Goal: Information Seeking & Learning: Learn about a topic

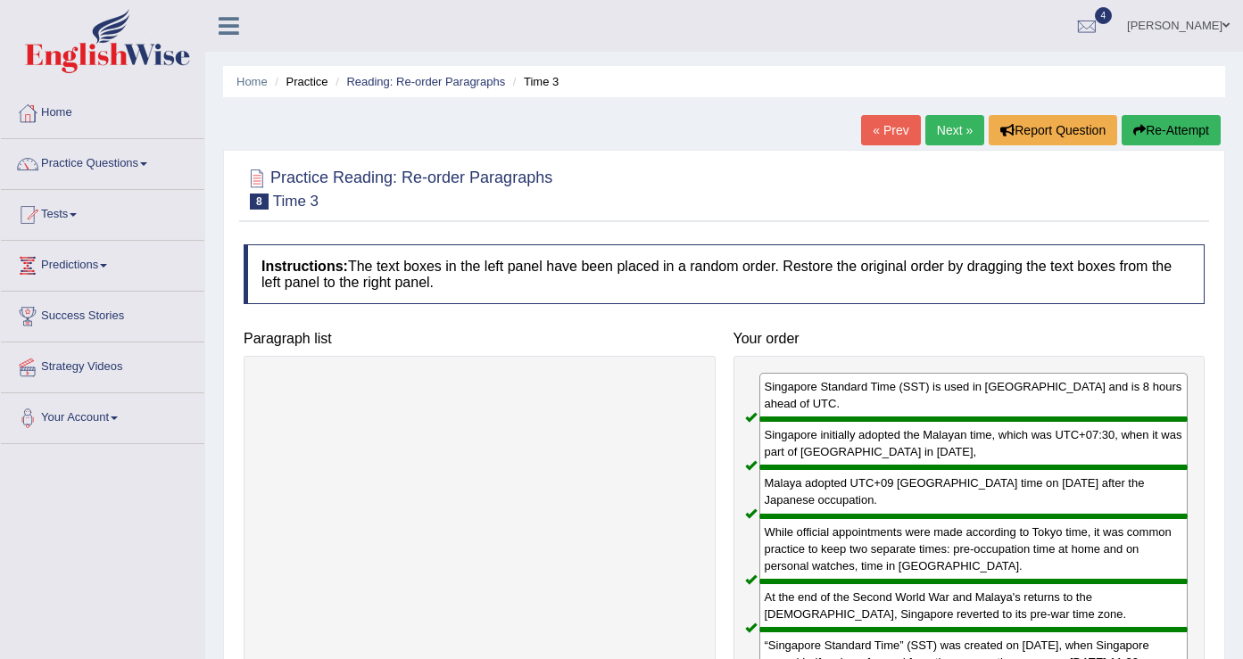
click at [947, 135] on link "Next »" at bounding box center [954, 130] width 59 height 30
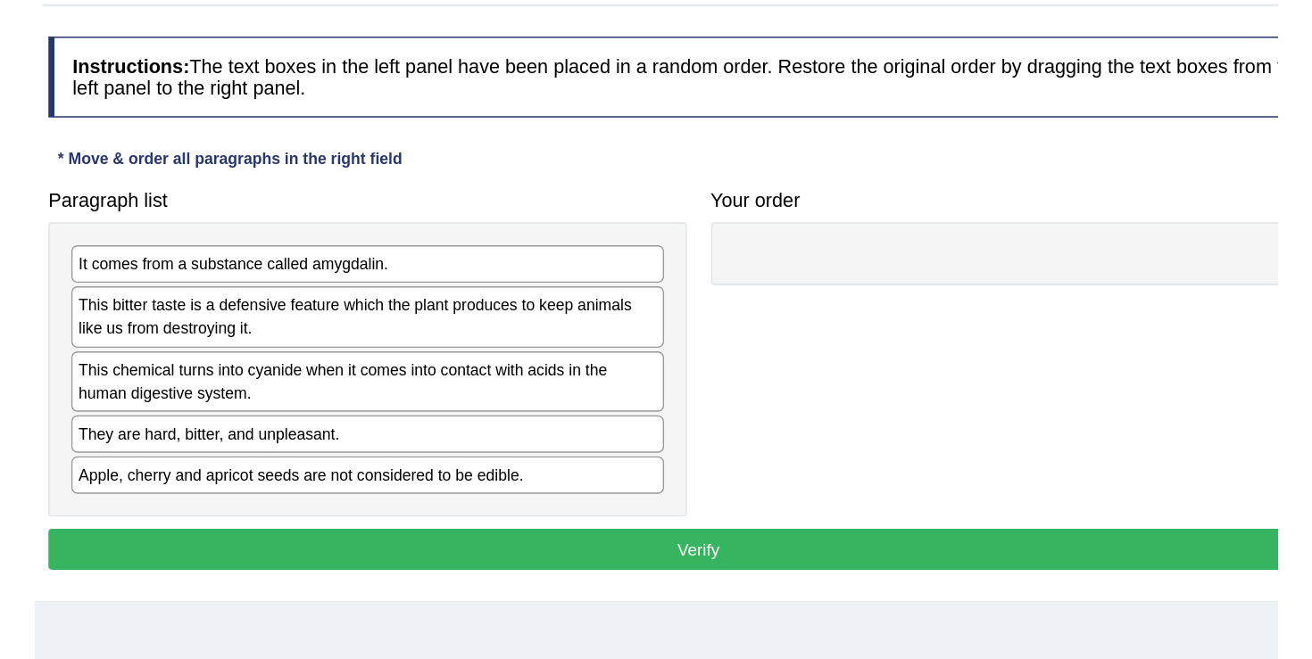
scroll to position [116, 0]
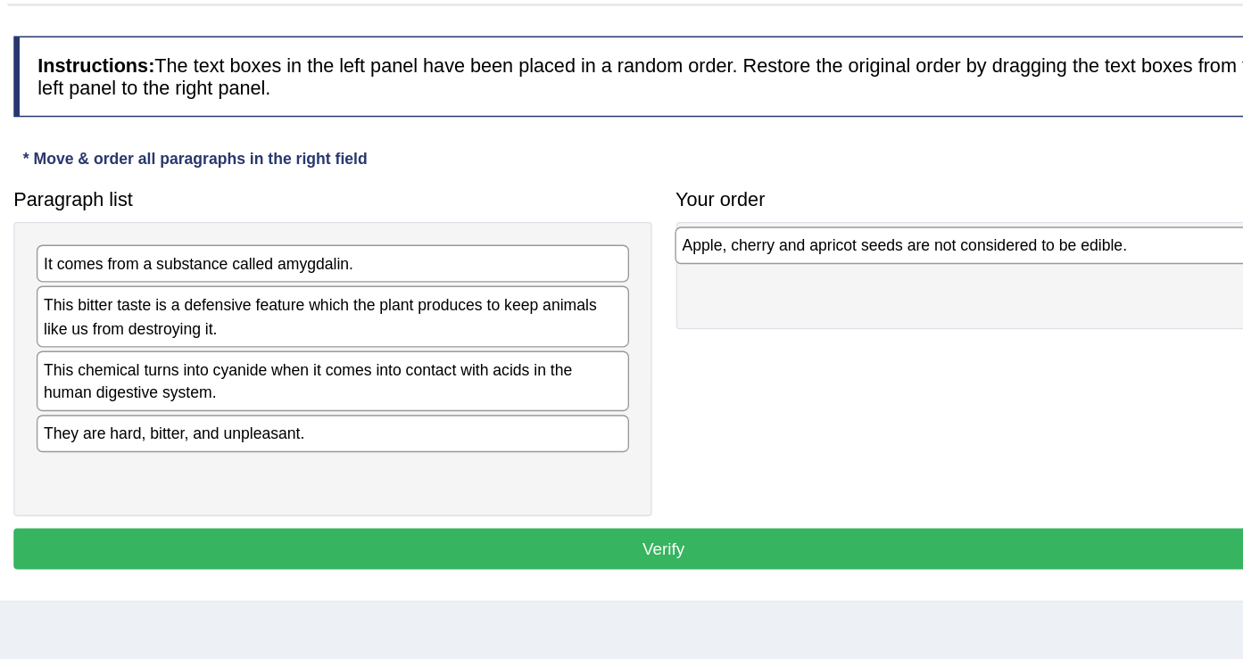
drag, startPoint x: 478, startPoint y: 460, endPoint x: 950, endPoint y: 286, distance: 503.1
click at [950, 286] on div "Apple, cherry and apricot seeds are not considered to be edible." at bounding box center [952, 284] width 438 height 28
drag, startPoint x: 927, startPoint y: 302, endPoint x: 902, endPoint y: 286, distance: 29.7
click at [902, 286] on div "Apple, cherry and apricot seeds are not considered to be edible." at bounding box center [948, 283] width 429 height 28
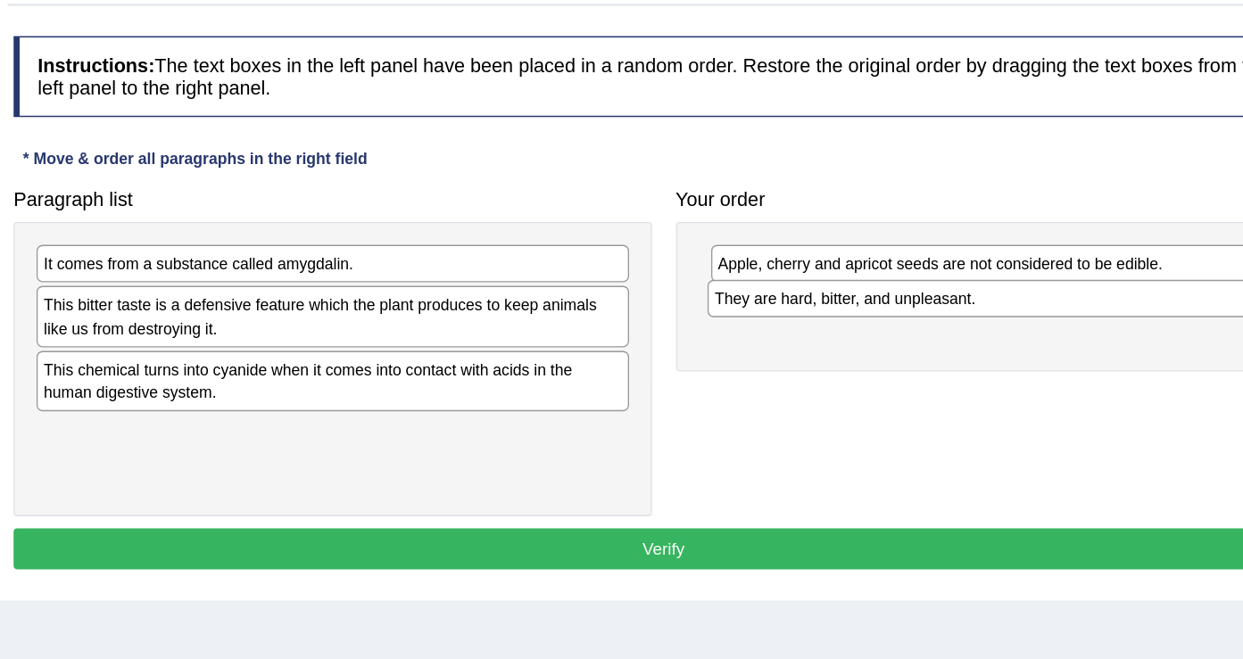
drag, startPoint x: 450, startPoint y: 435, endPoint x: 946, endPoint y: 335, distance: 506.2
click at [946, 335] on div "They are hard, bitter, and unpleasant." at bounding box center [976, 323] width 438 height 28
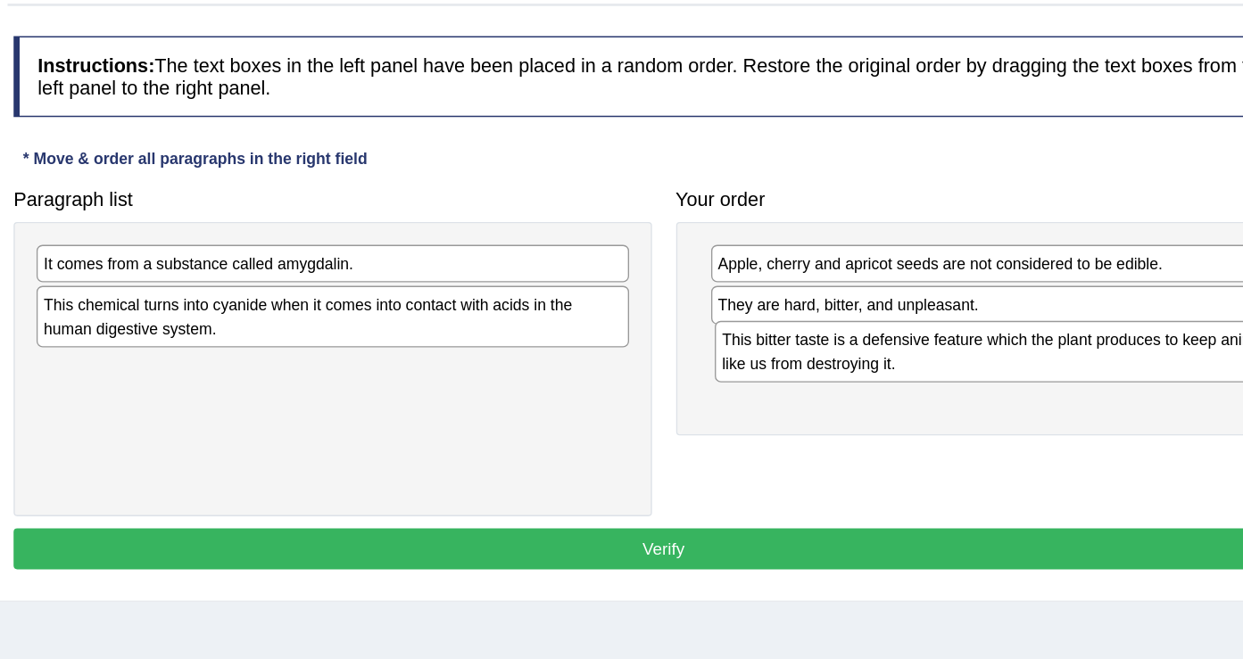
drag, startPoint x: 594, startPoint y: 350, endPoint x: 1096, endPoint y: 376, distance: 502.2
click at [1096, 376] on div "This bitter taste is a defensive feature which the plant produces to keep anima…" at bounding box center [981, 361] width 438 height 45
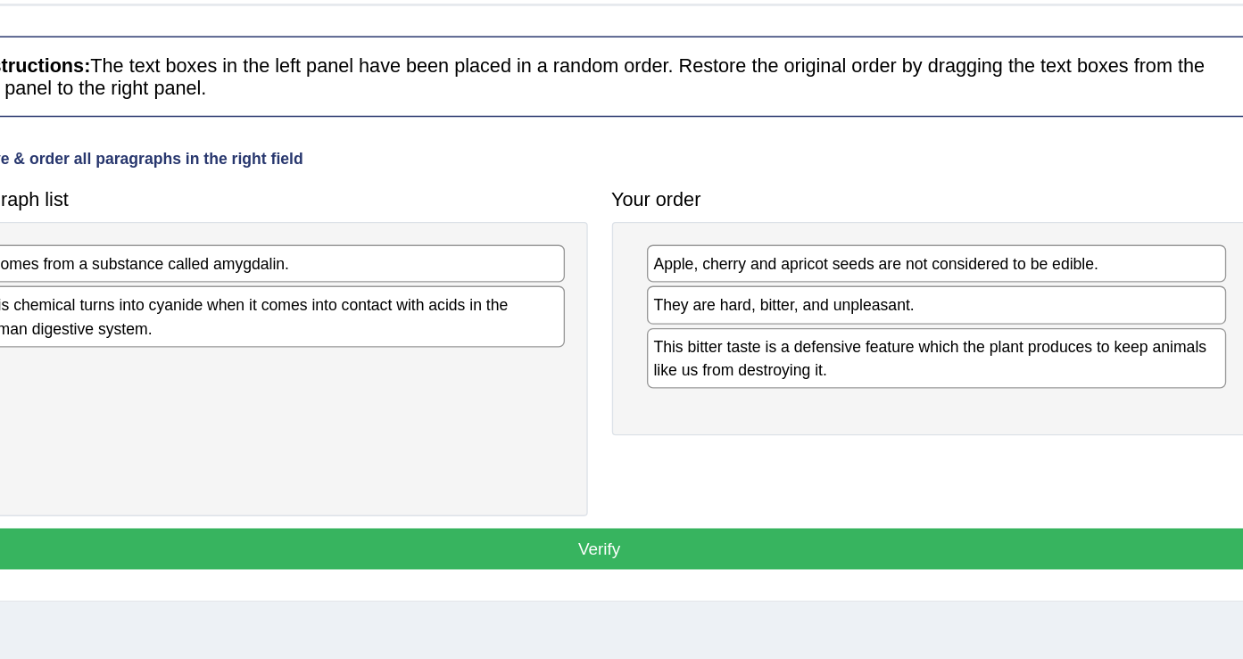
click at [971, 469] on div "Paragraph list It comes from a substance called amygdalin. This chemical turns …" at bounding box center [724, 358] width 979 height 251
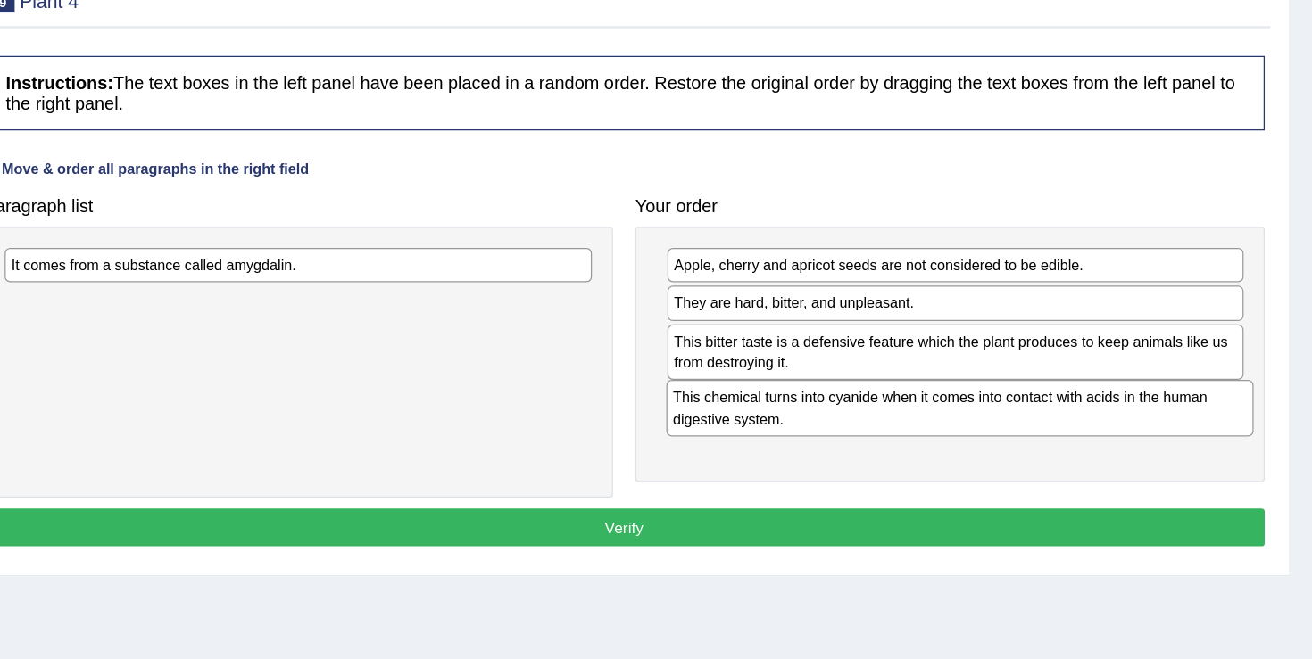
drag, startPoint x: 405, startPoint y: 348, endPoint x: 938, endPoint y: 424, distance: 538.1
click at [938, 424] on div "This chemical turns into cyanide when it comes into contact with acids in the h…" at bounding box center [1028, 411] width 472 height 45
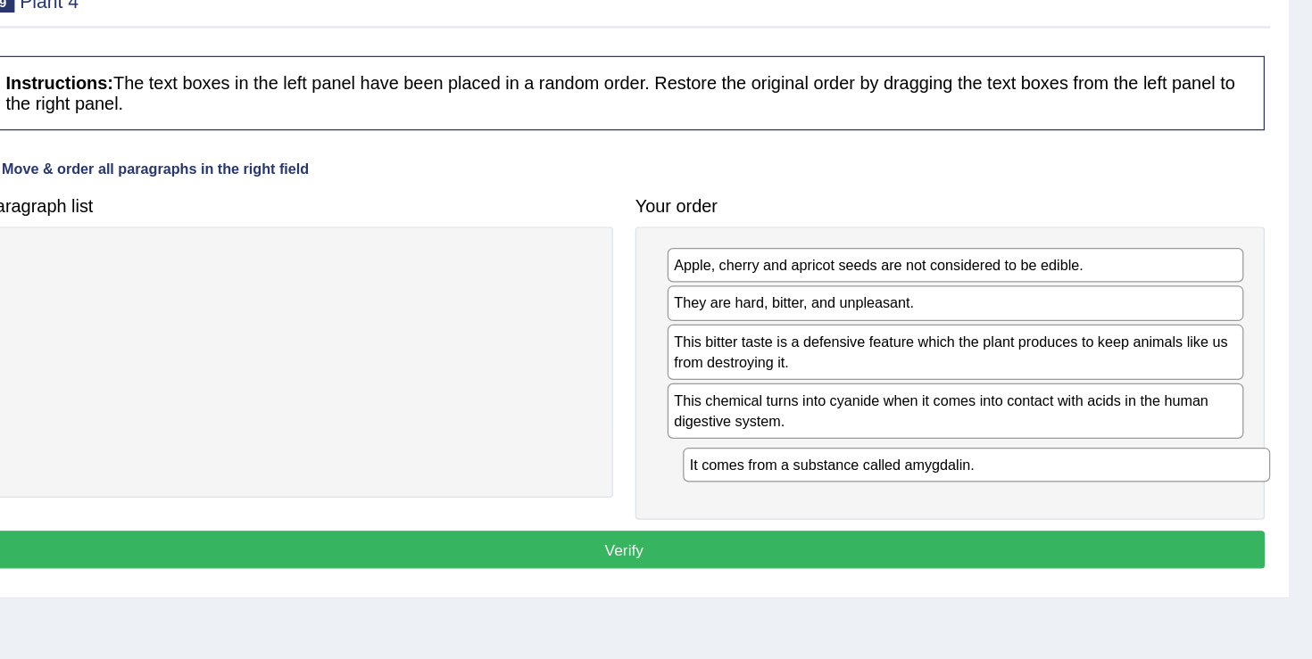
drag, startPoint x: 577, startPoint y: 305, endPoint x: 1116, endPoint y: 464, distance: 561.9
click at [1116, 464] on div "It comes from a substance called amygdalin." at bounding box center [1042, 458] width 472 height 28
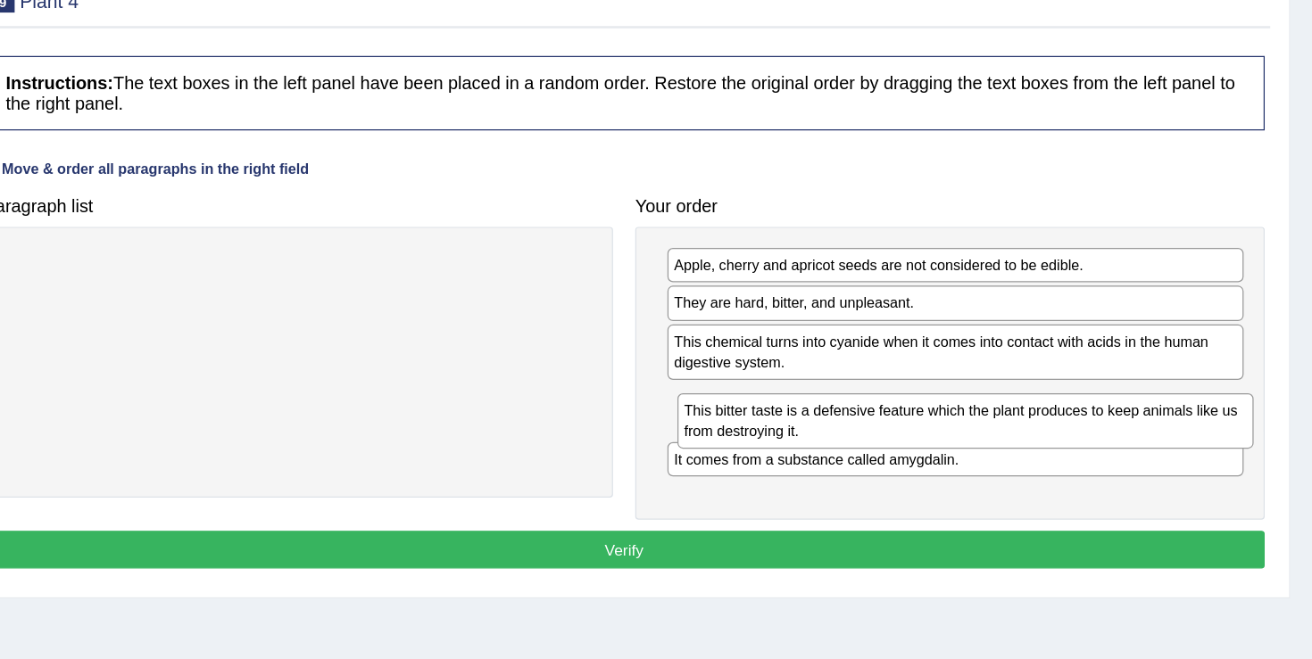
drag, startPoint x: 1038, startPoint y: 371, endPoint x: 1045, endPoint y: 426, distance: 54.9
click at [1045, 426] on div "This bitter taste is a defensive feature which the plant produces to keep anima…" at bounding box center [1032, 422] width 463 height 45
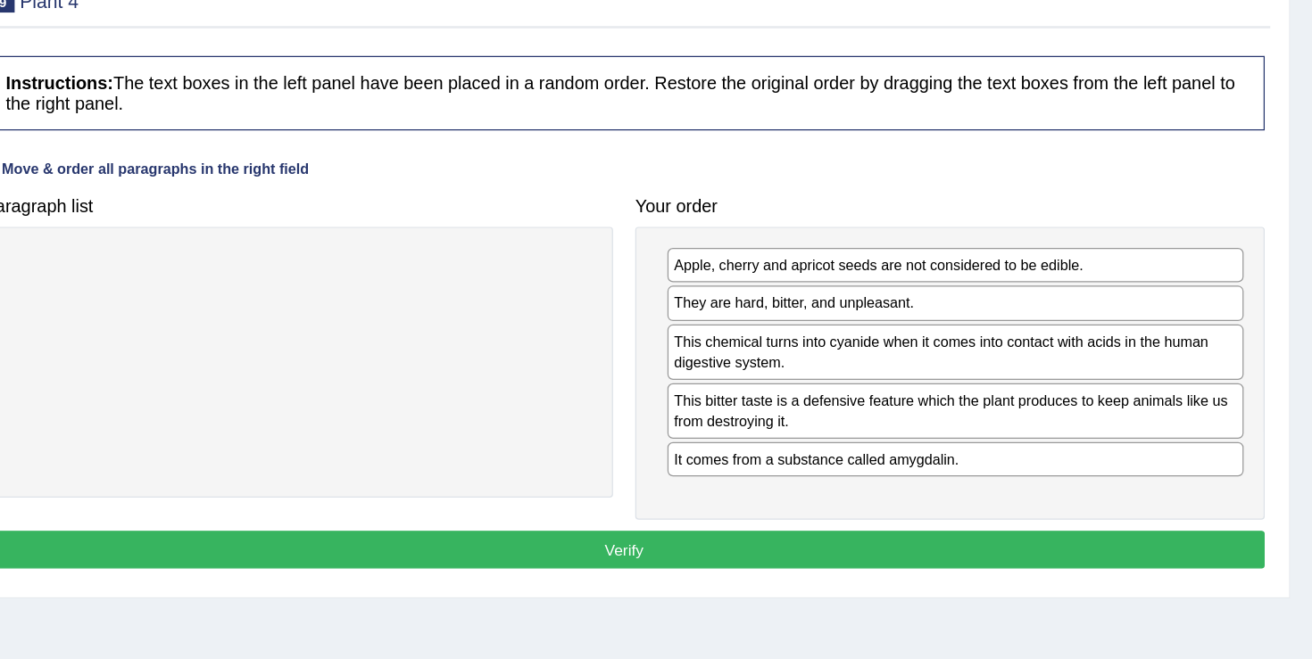
click at [814, 535] on button "Verify" at bounding box center [759, 525] width 1030 height 30
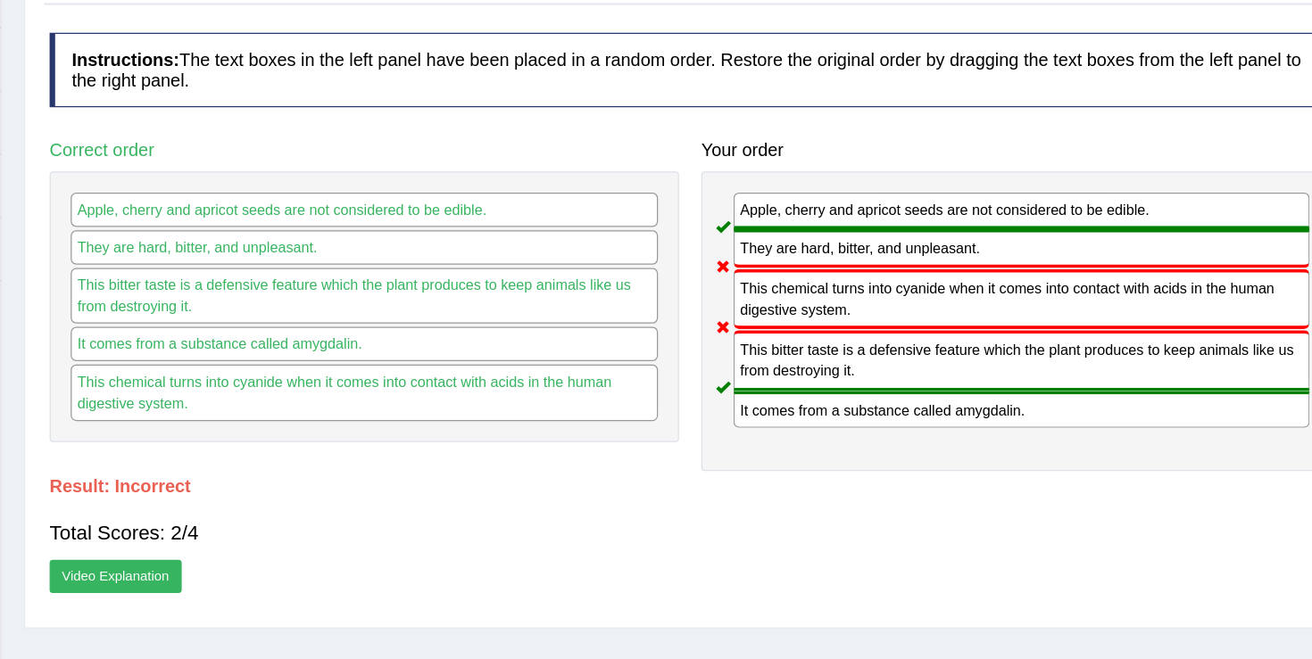
click at [321, 568] on link "Video Explanation" at bounding box center [297, 565] width 106 height 27
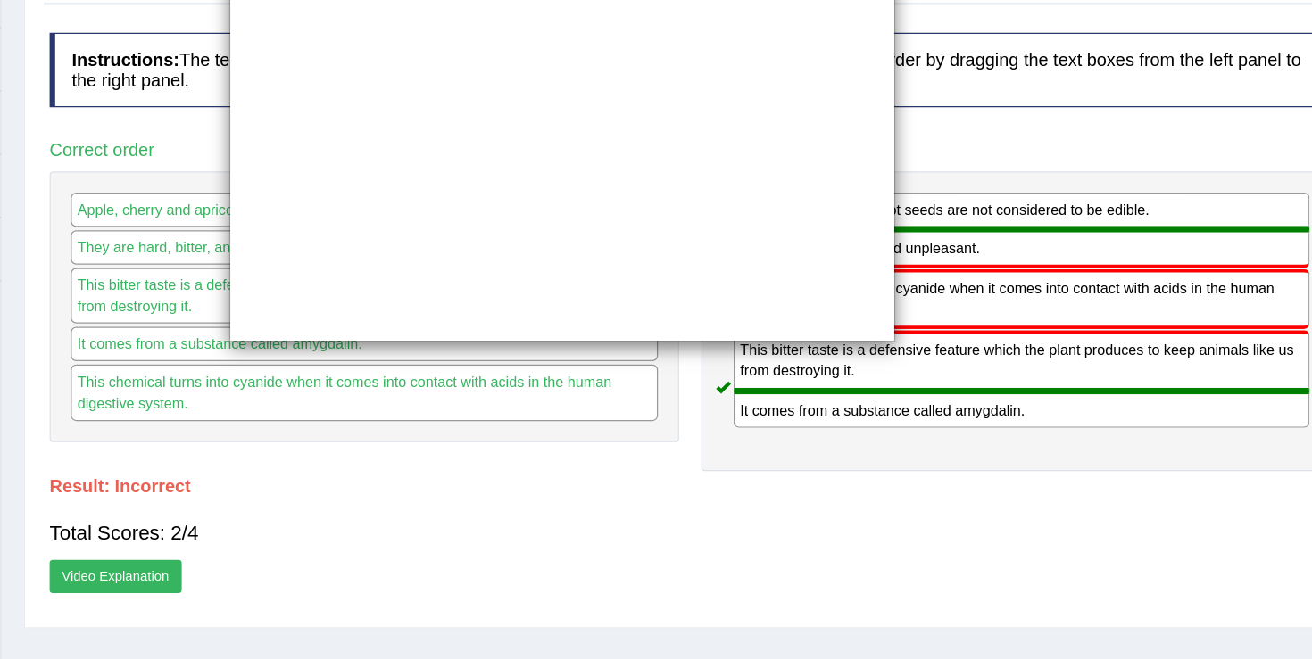
click at [696, 486] on div "×" at bounding box center [656, 329] width 1312 height 659
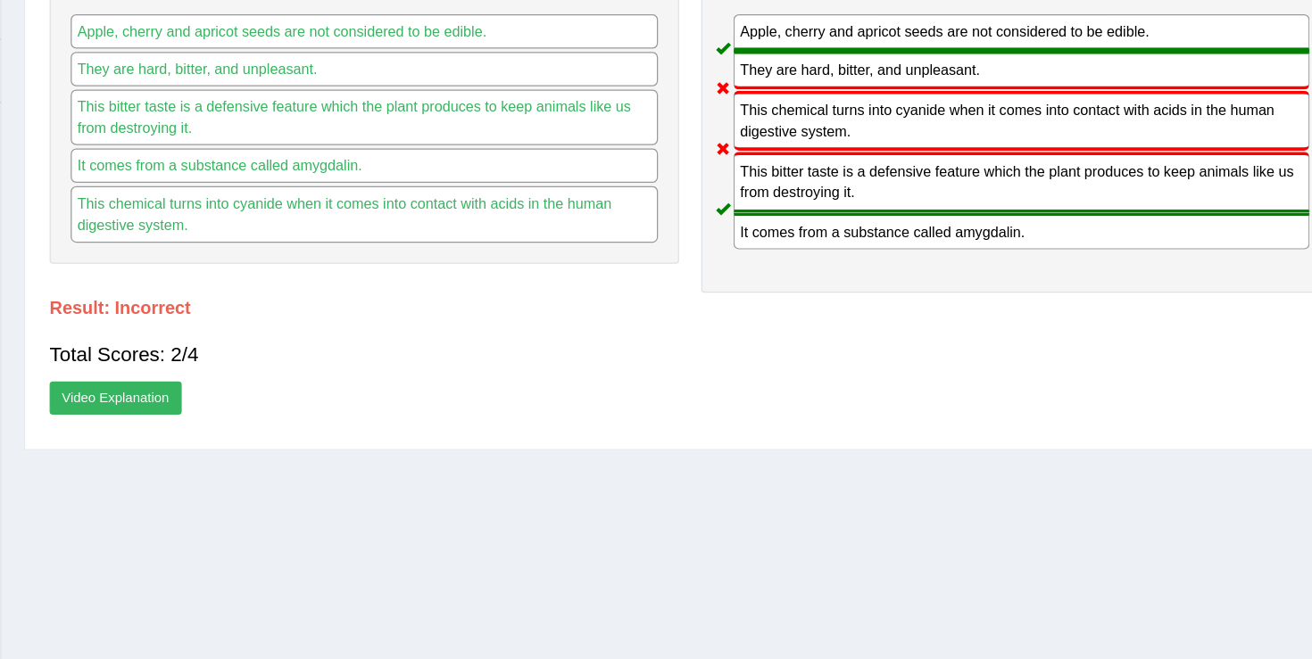
scroll to position [278, 0]
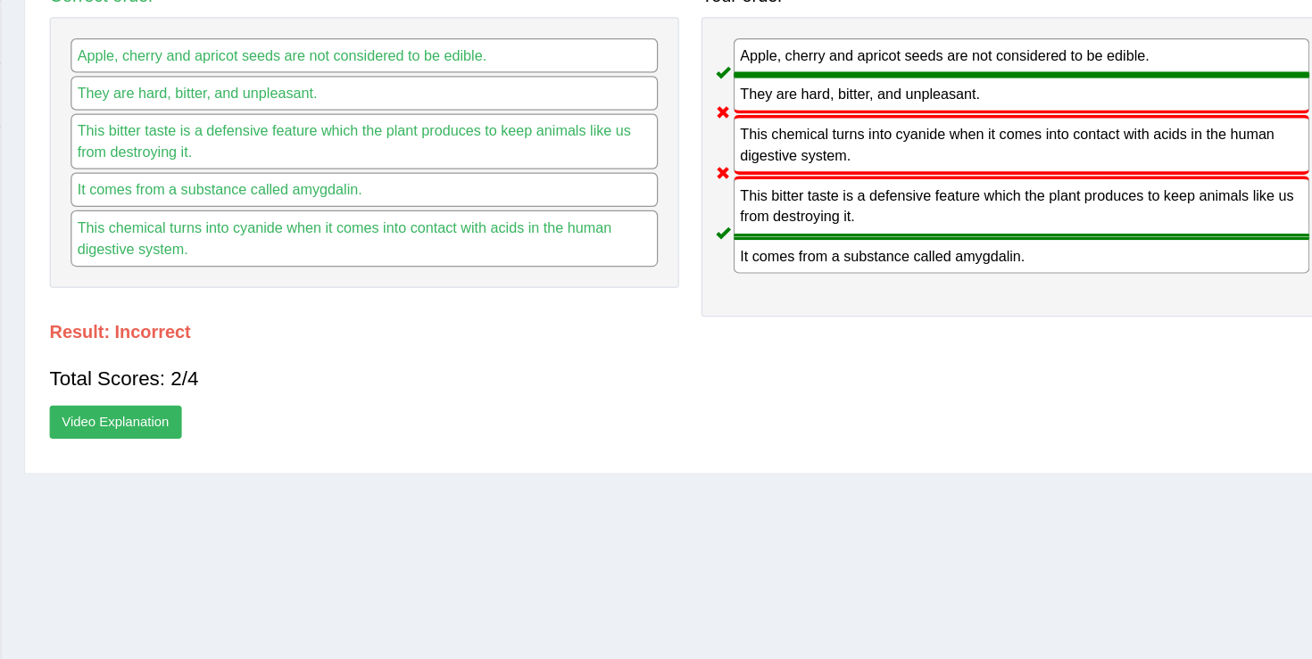
click at [317, 414] on link "Video Explanation" at bounding box center [297, 404] width 106 height 27
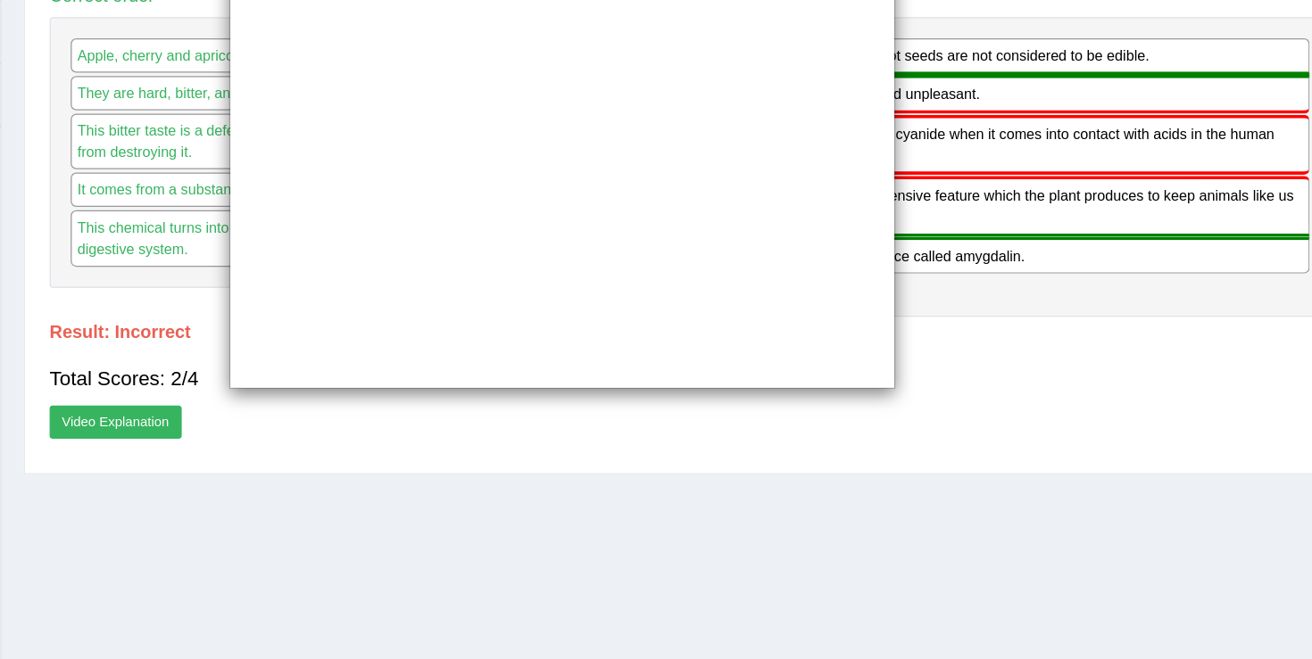
click at [611, 481] on div "×" at bounding box center [656, 329] width 1312 height 659
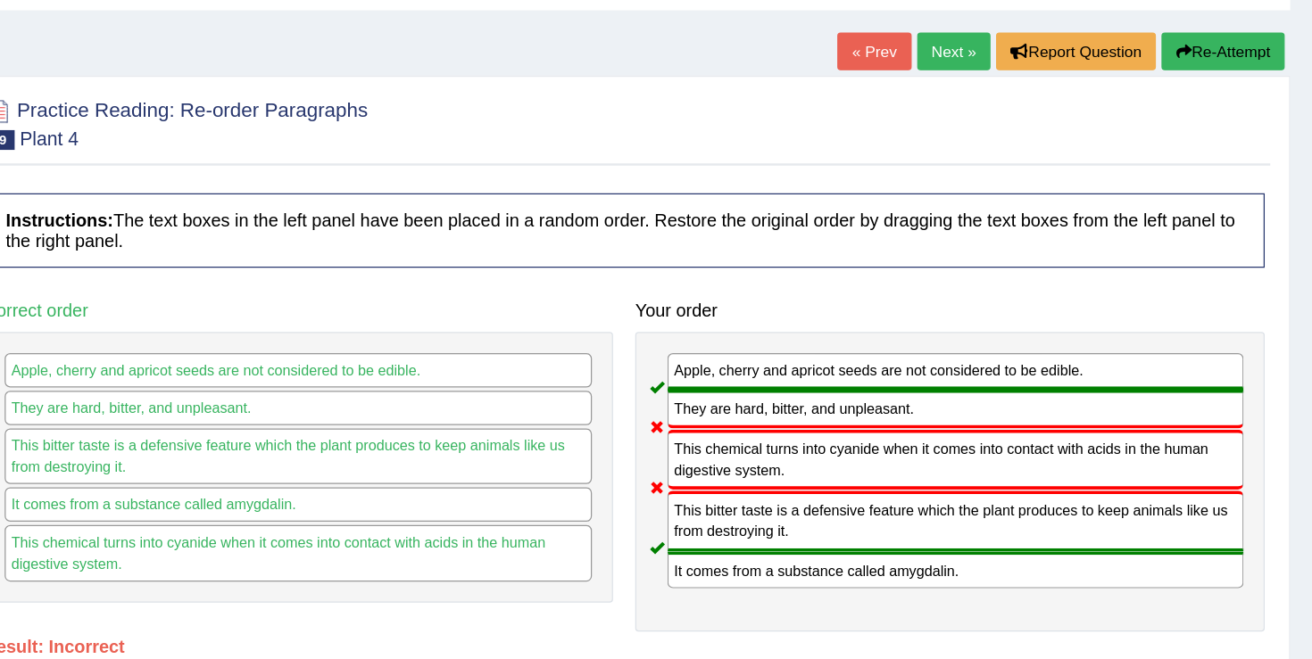
scroll to position [79, 0]
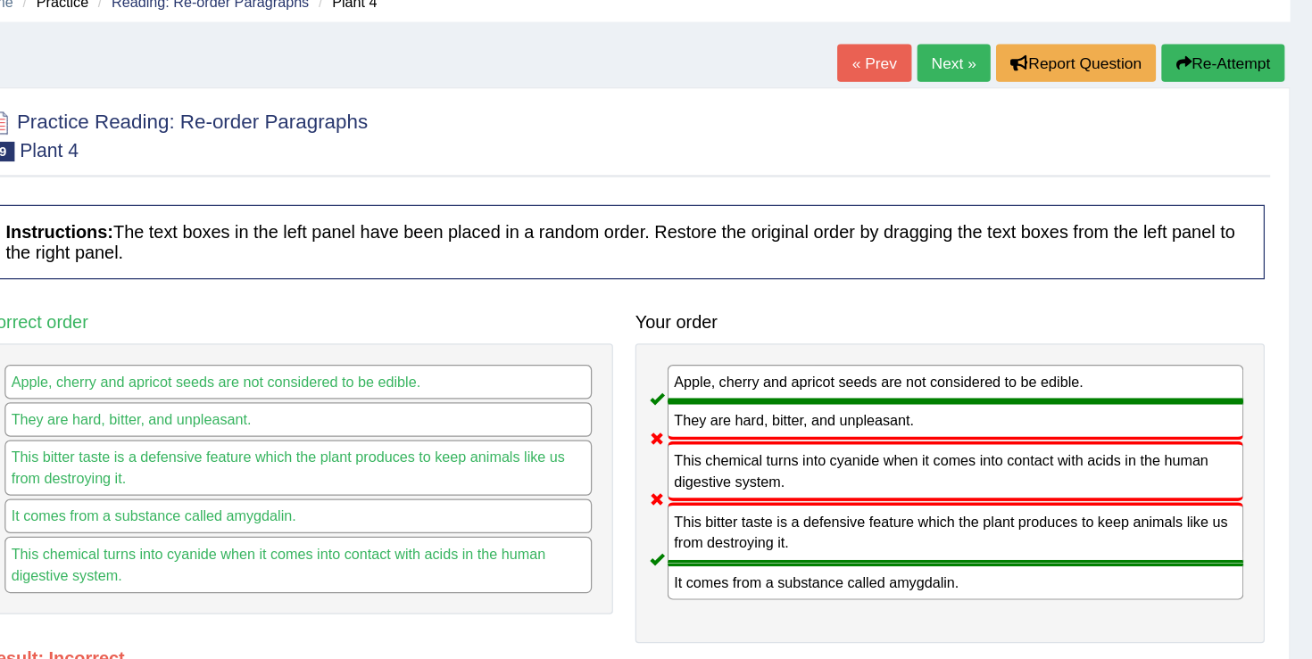
click at [1232, 62] on button "Re-Attempt" at bounding box center [1239, 51] width 99 height 30
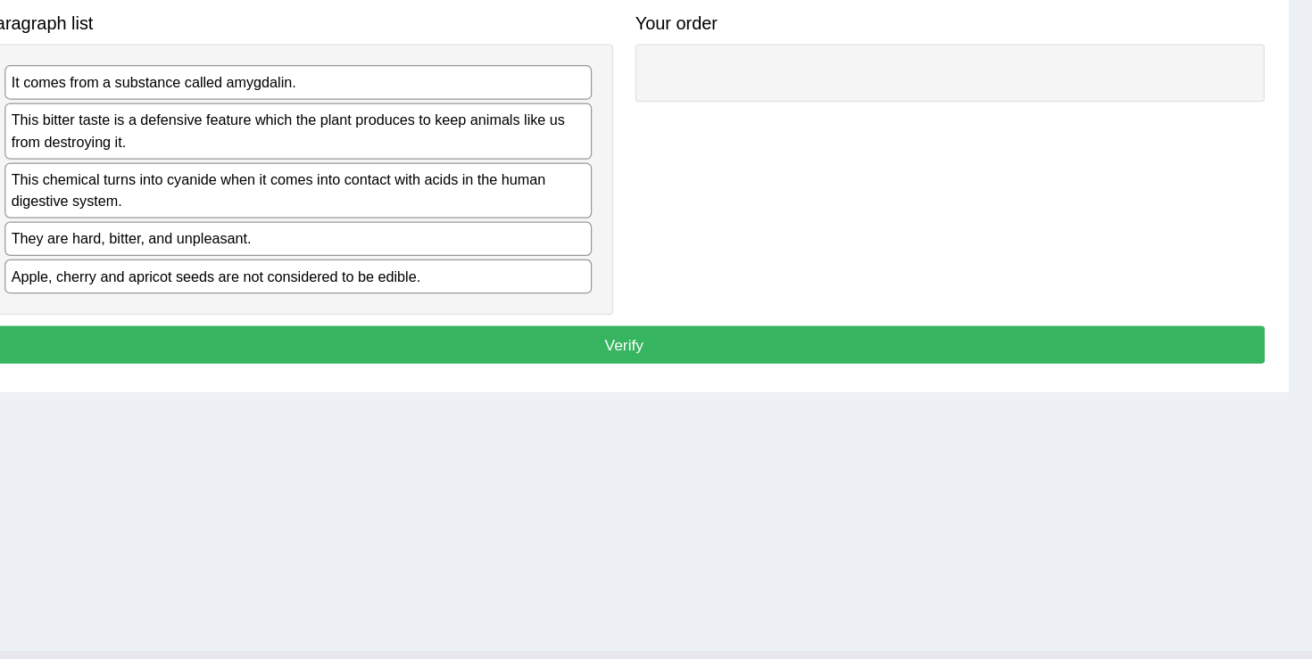
scroll to position [263, 0]
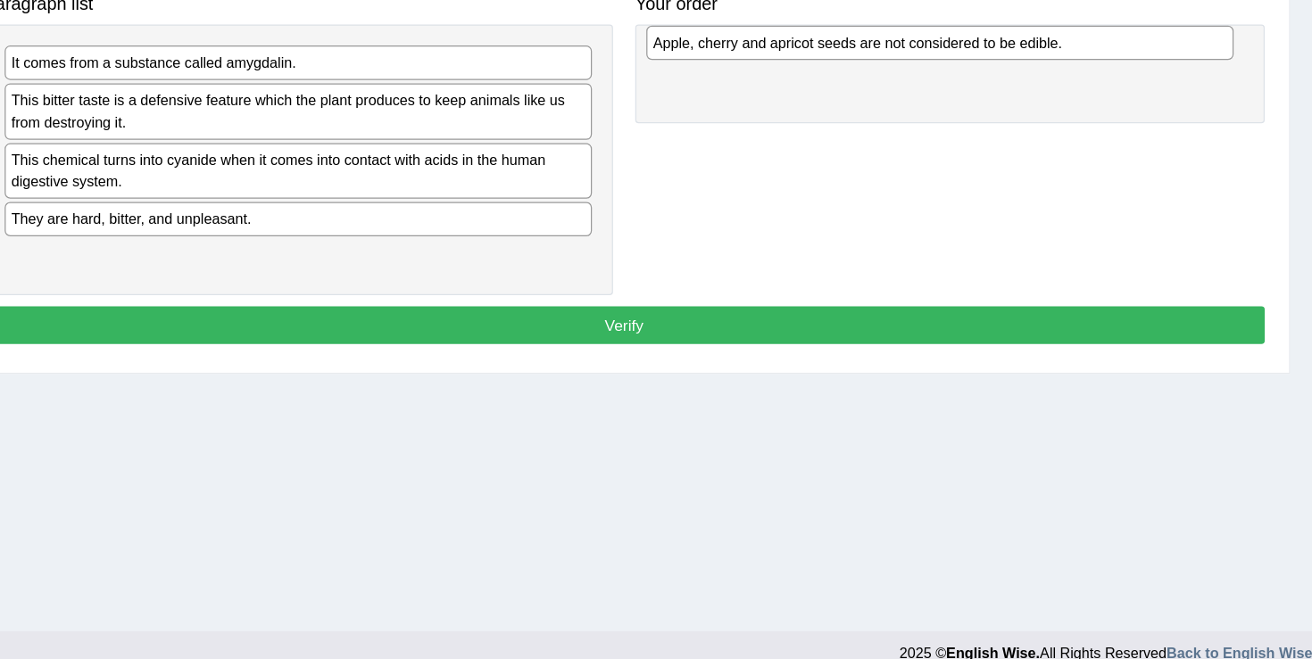
drag, startPoint x: 613, startPoint y: 332, endPoint x: 1129, endPoint y: 160, distance: 543.8
click at [1129, 160] on div "Apple, cherry and apricot seeds are not considered to be edible." at bounding box center [1012, 156] width 472 height 28
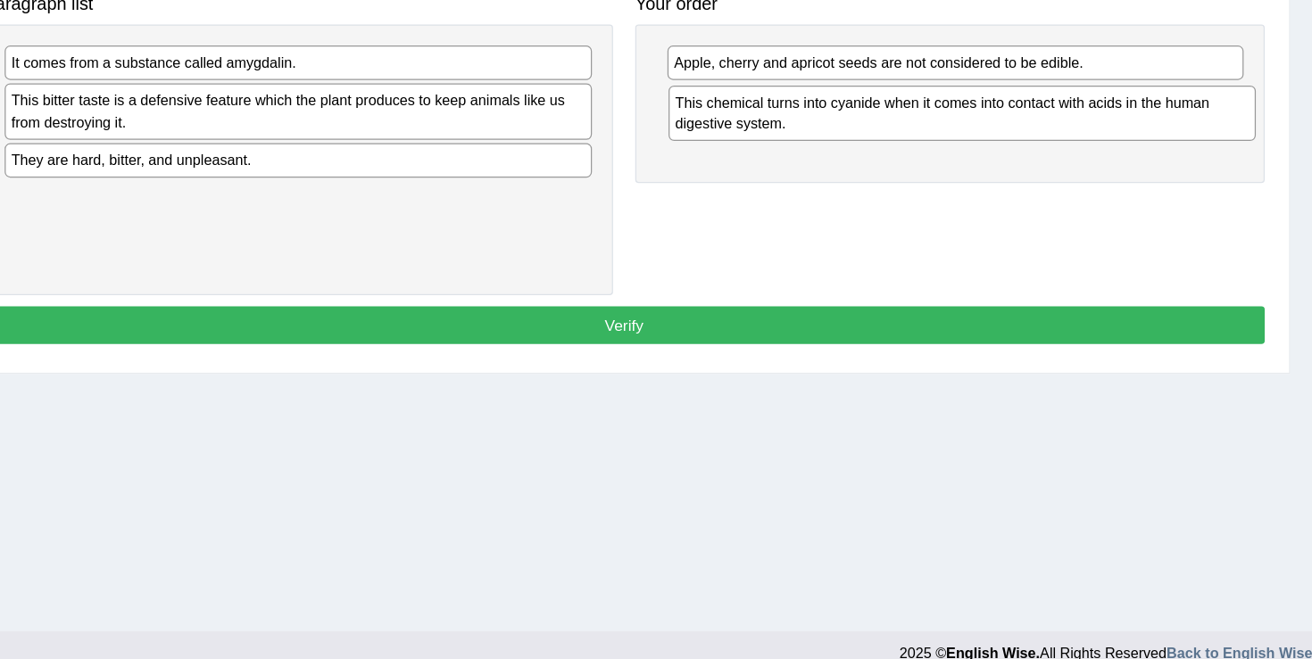
drag, startPoint x: 510, startPoint y: 267, endPoint x: 1043, endPoint y: 220, distance: 535.7
click at [1043, 220] on div "This chemical turns into cyanide when it comes into contact with acids in the h…" at bounding box center [1030, 212] width 472 height 45
click at [588, 218] on div "This bitter taste is a defensive feature which the plant produces to keep anima…" at bounding box center [497, 210] width 472 height 45
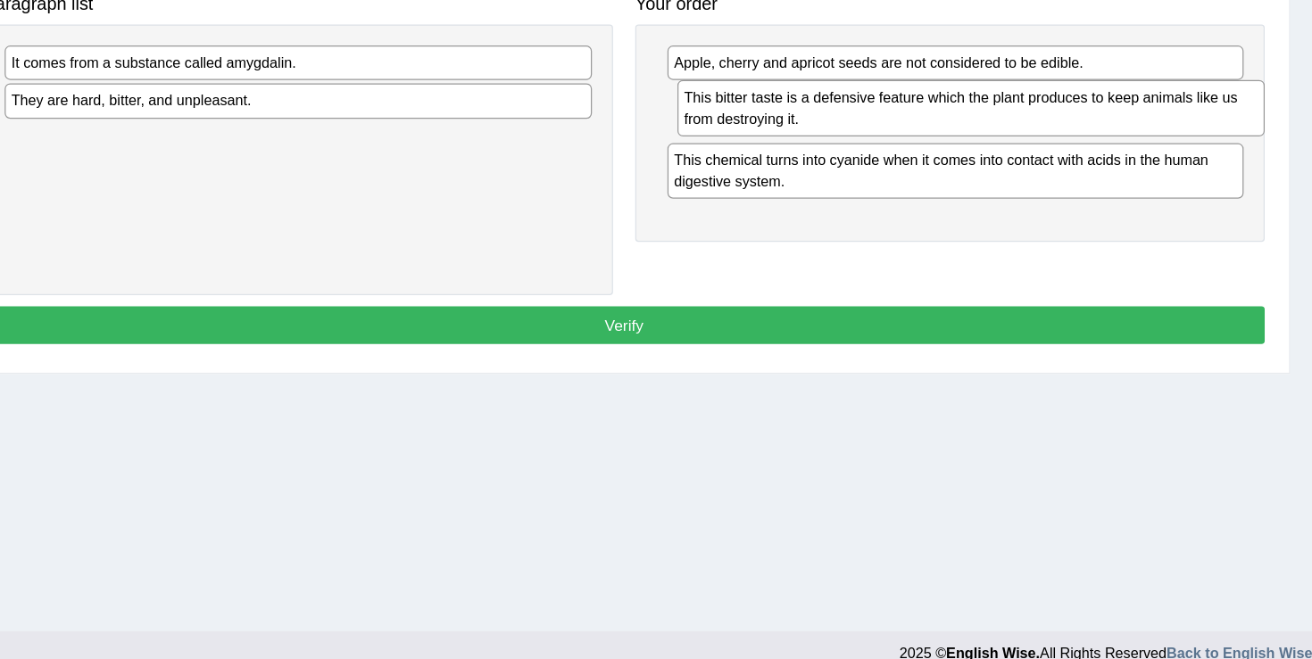
drag, startPoint x: 588, startPoint y: 218, endPoint x: 1126, endPoint y: 215, distance: 538.1
click at [1126, 215] on div "This bitter taste is a defensive feature which the plant produces to keep anima…" at bounding box center [1037, 208] width 472 height 45
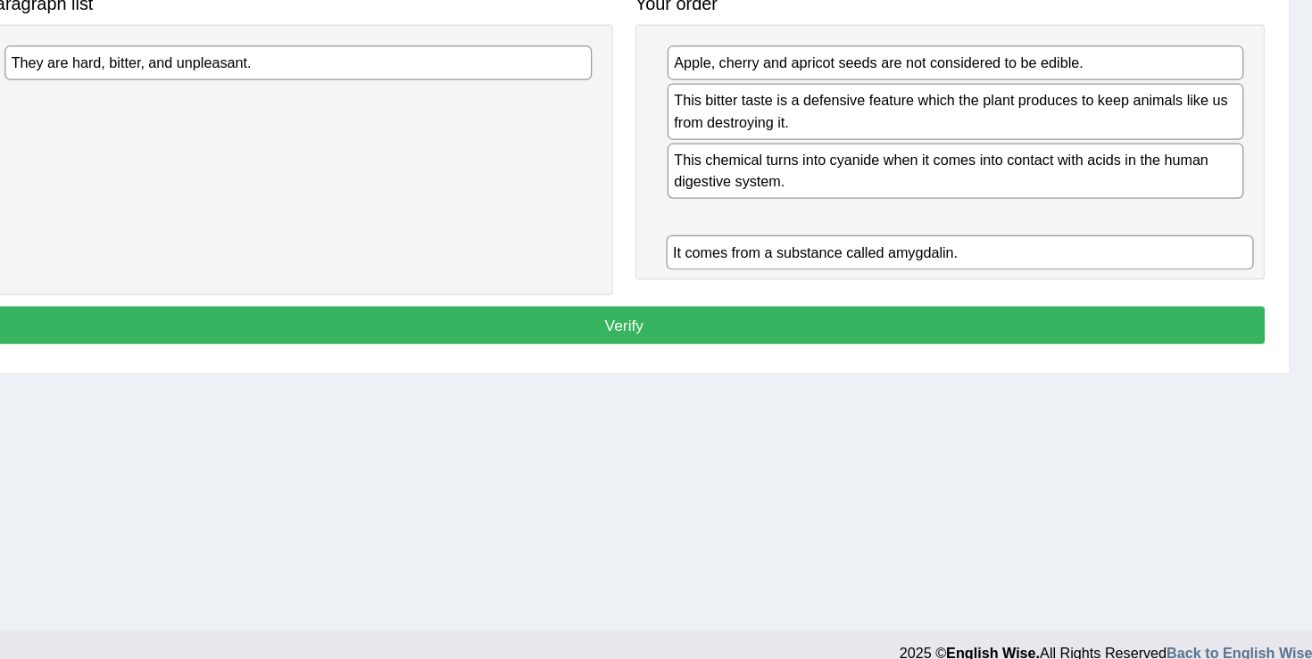
drag, startPoint x: 553, startPoint y: 184, endPoint x: 1091, endPoint y: 343, distance: 560.2
click at [1091, 338] on div "It comes from a substance called amygdalin." at bounding box center [1028, 325] width 472 height 28
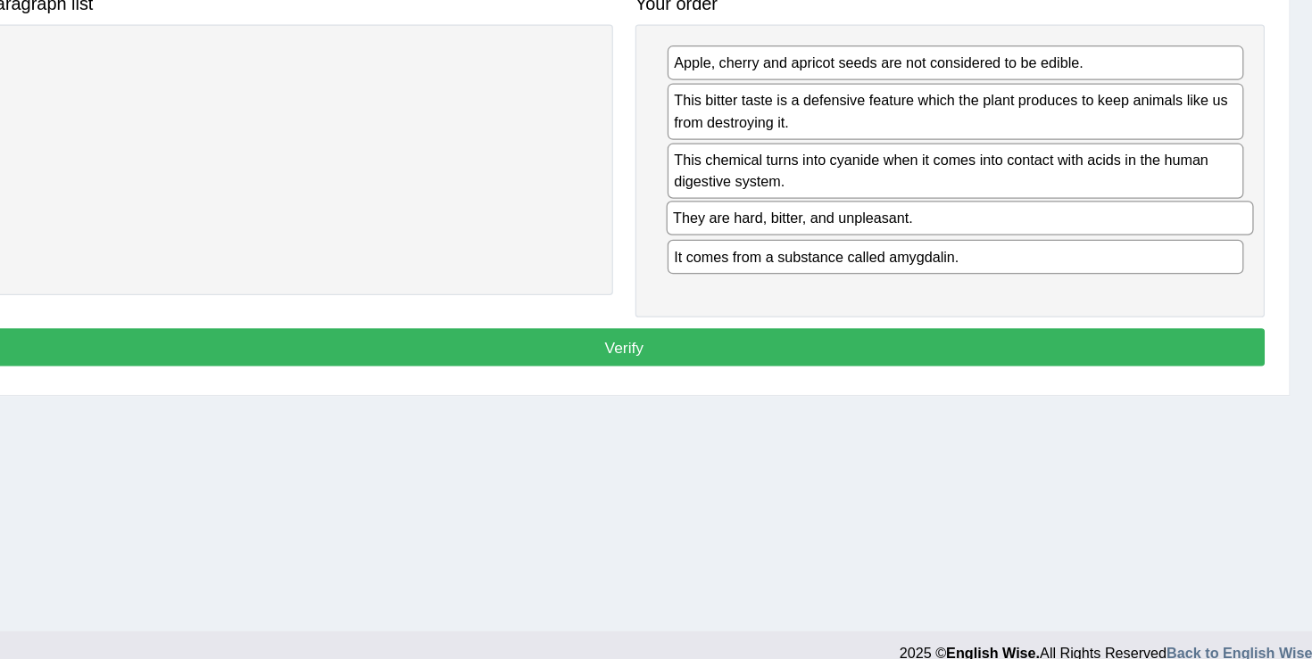
drag, startPoint x: 442, startPoint y: 185, endPoint x: 974, endPoint y: 310, distance: 546.4
click at [974, 310] on div "They are hard, bitter, and unpleasant." at bounding box center [1028, 297] width 472 height 28
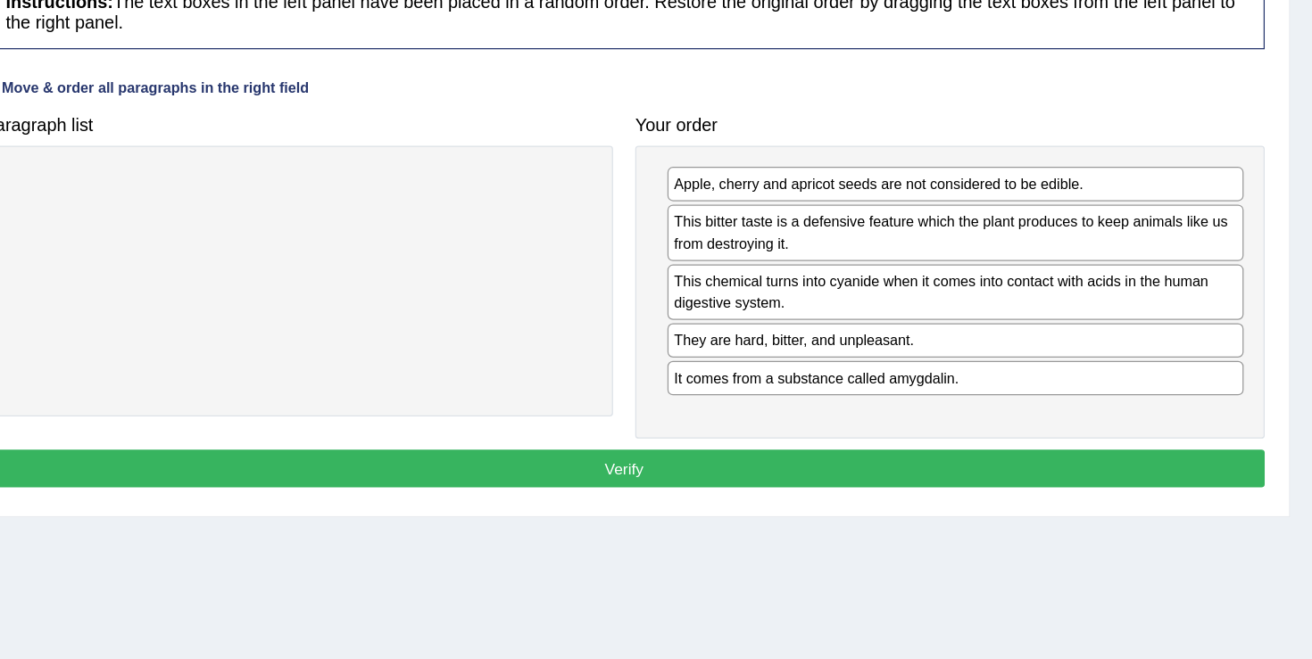
click at [771, 401] on button "Verify" at bounding box center [759, 401] width 1030 height 30
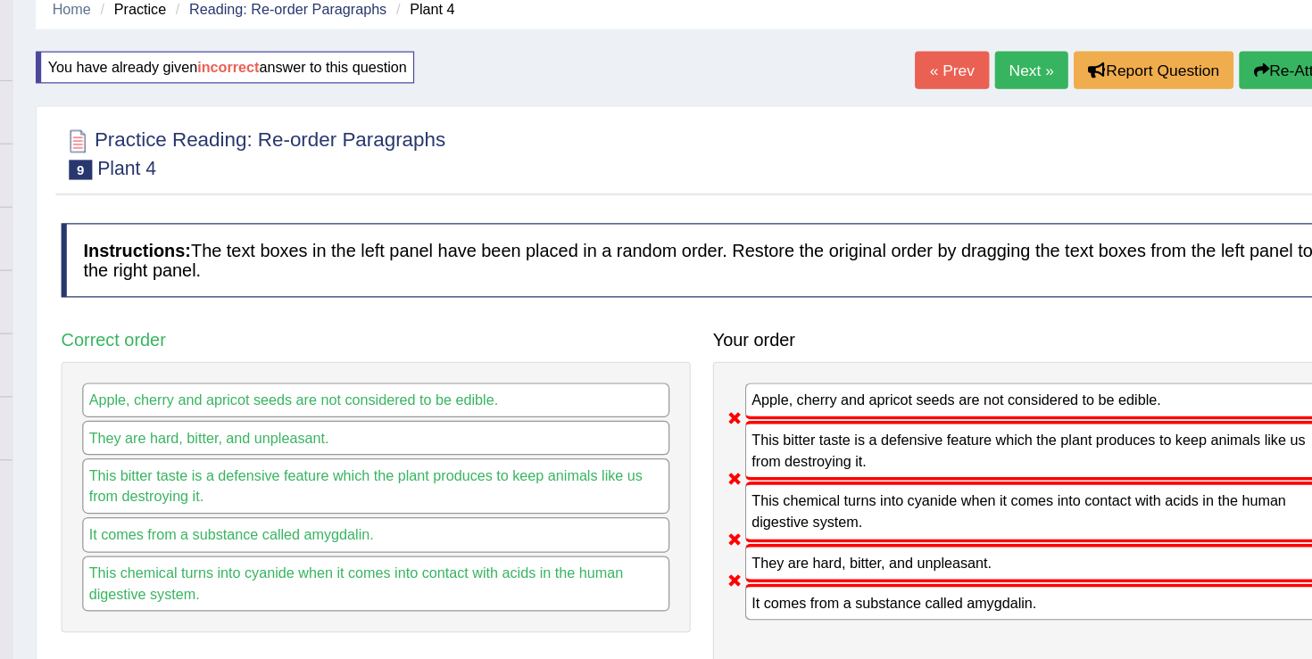
scroll to position [0, 0]
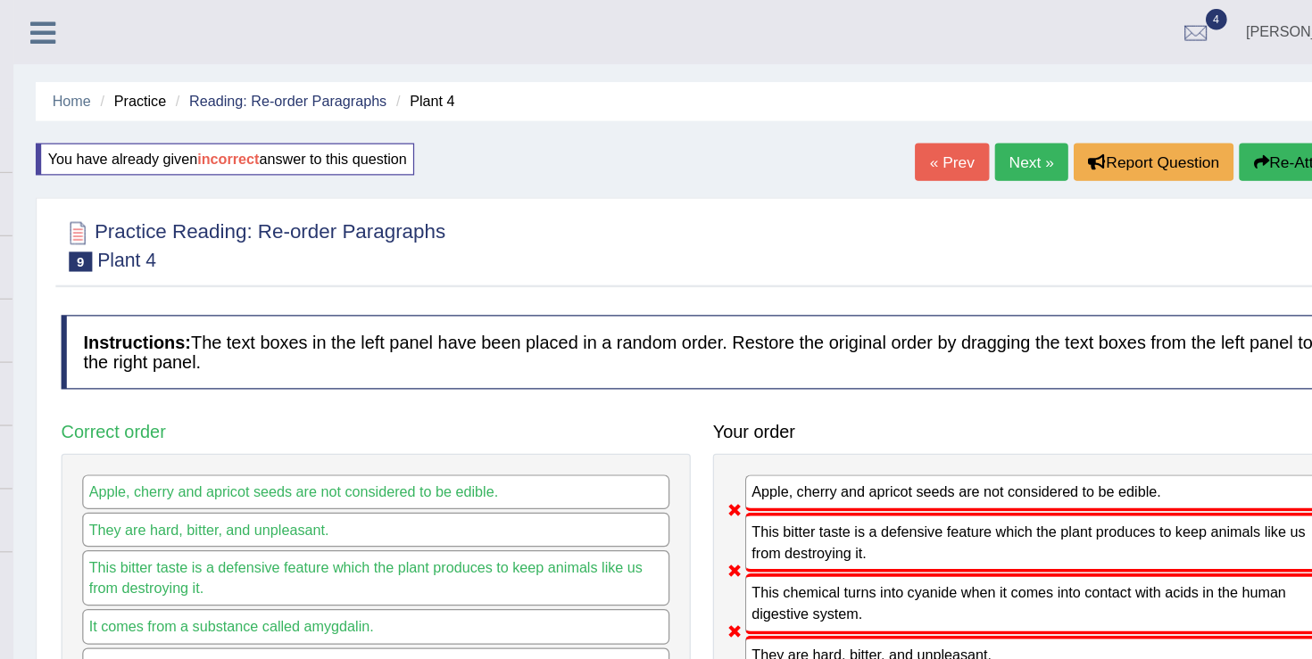
click at [1211, 131] on button "Re-Attempt" at bounding box center [1239, 130] width 99 height 30
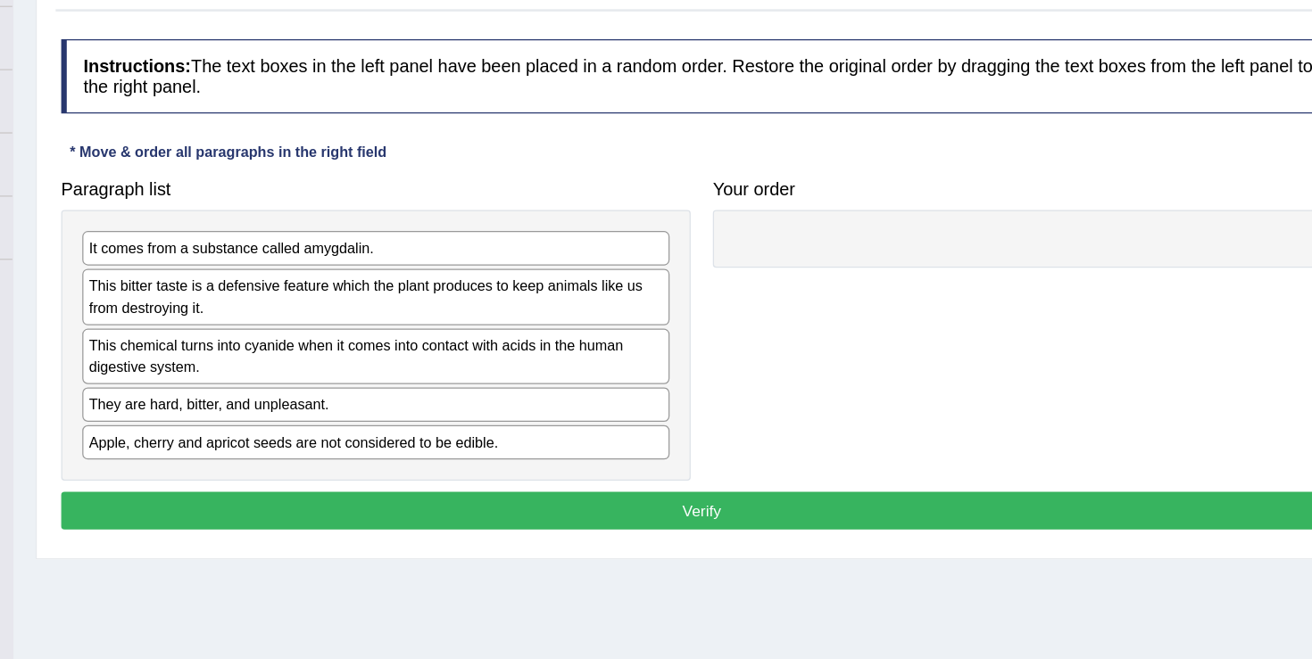
scroll to position [107, 0]
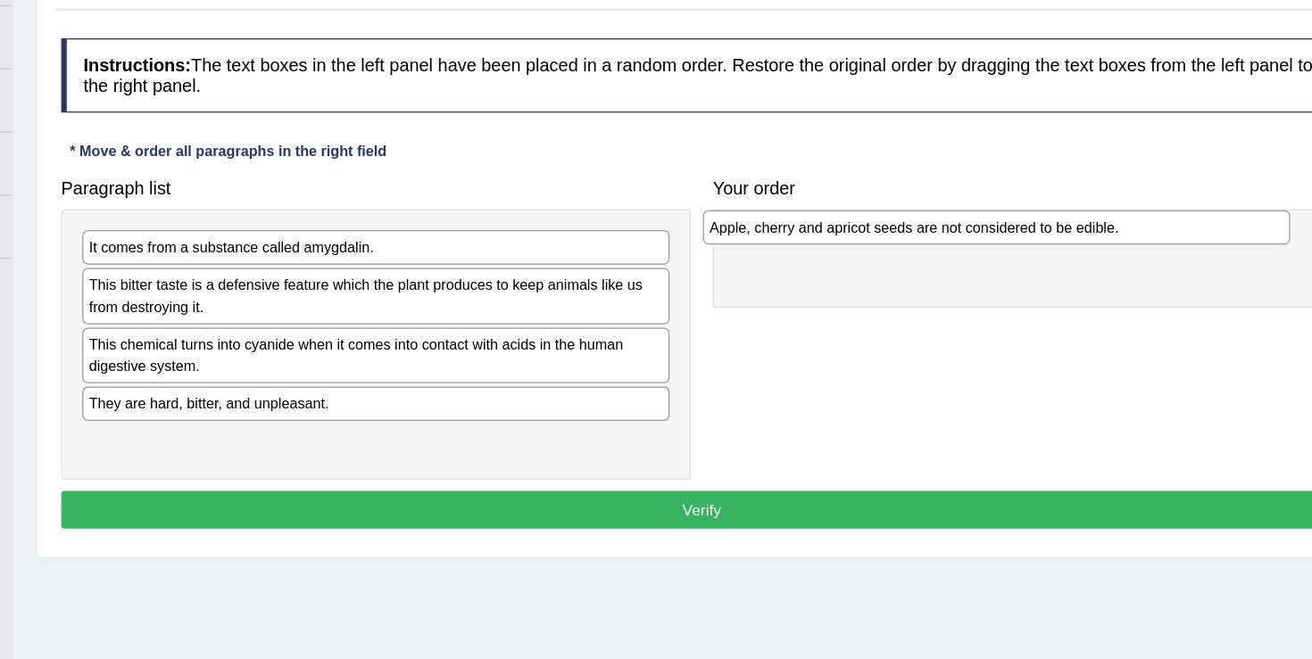
drag, startPoint x: 643, startPoint y: 490, endPoint x: 1141, endPoint y: 318, distance: 527.8
click at [1141, 318] on div "Apple, cherry and apricot seeds are not considered to be edible." at bounding box center [995, 312] width 472 height 28
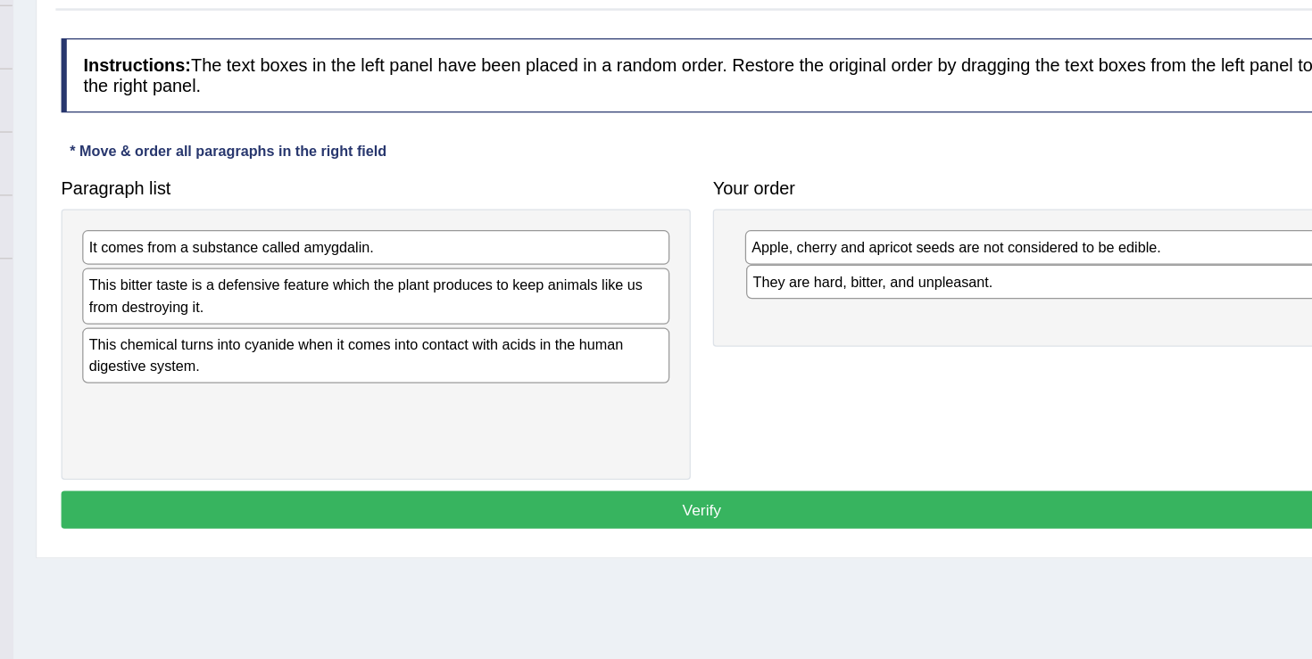
drag, startPoint x: 603, startPoint y: 462, endPoint x: 1137, endPoint y: 364, distance: 542.6
click at [1137, 364] on div "They are hard, bitter, and unpleasant." at bounding box center [1030, 356] width 472 height 28
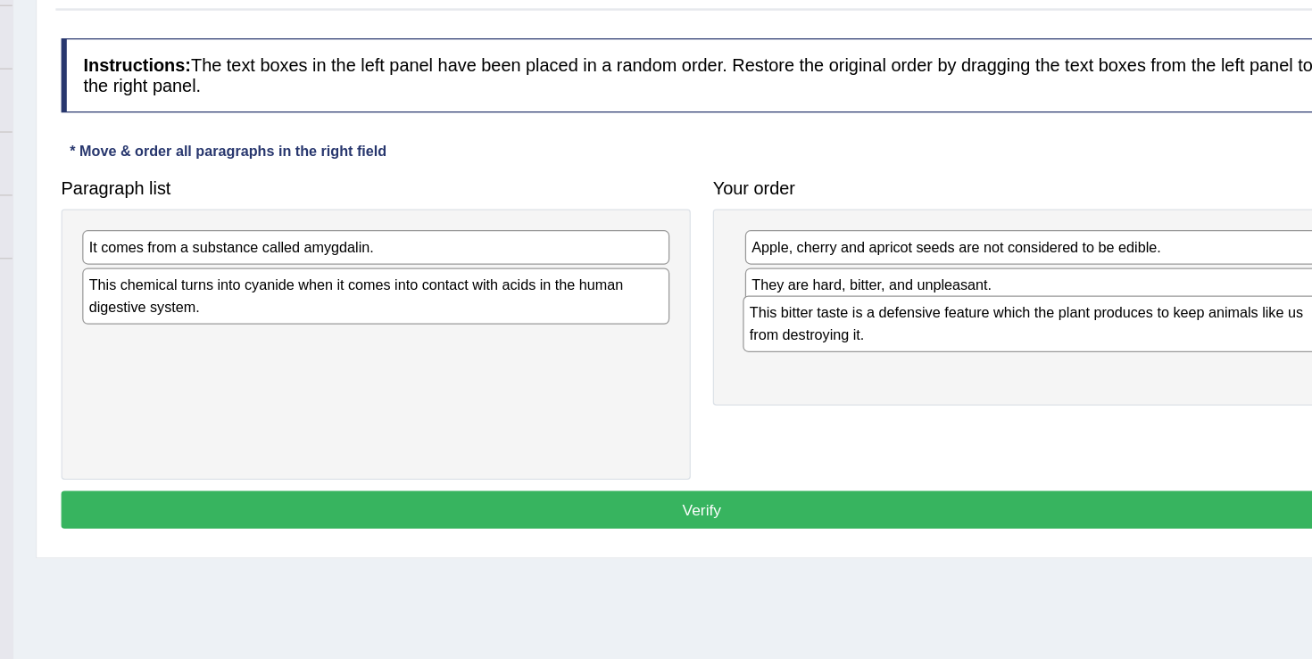
drag, startPoint x: 709, startPoint y: 370, endPoint x: 1240, endPoint y: 393, distance: 531.5
click at [1240, 393] on div "This bitter taste is a defensive feature which the plant produces to keep anima…" at bounding box center [1028, 389] width 472 height 45
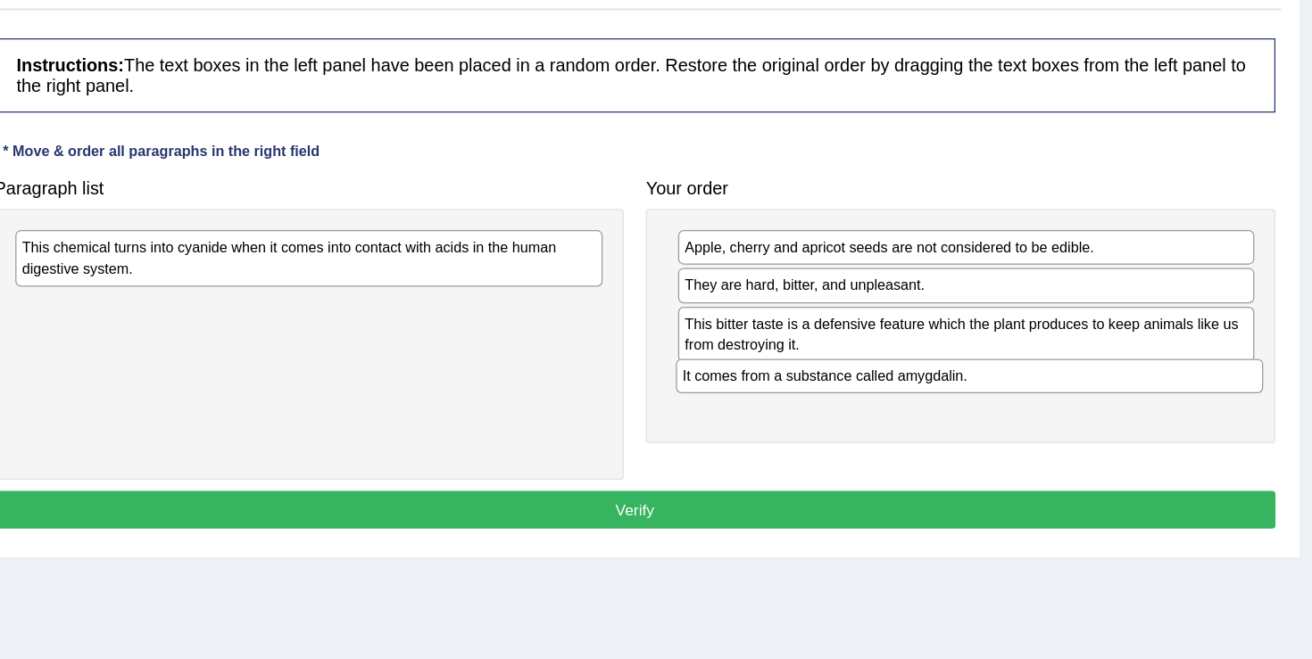
drag, startPoint x: 406, startPoint y: 336, endPoint x: 937, endPoint y: 439, distance: 541.0
click at [937, 439] on div "It comes from a substance called amygdalin." at bounding box center [1028, 432] width 472 height 28
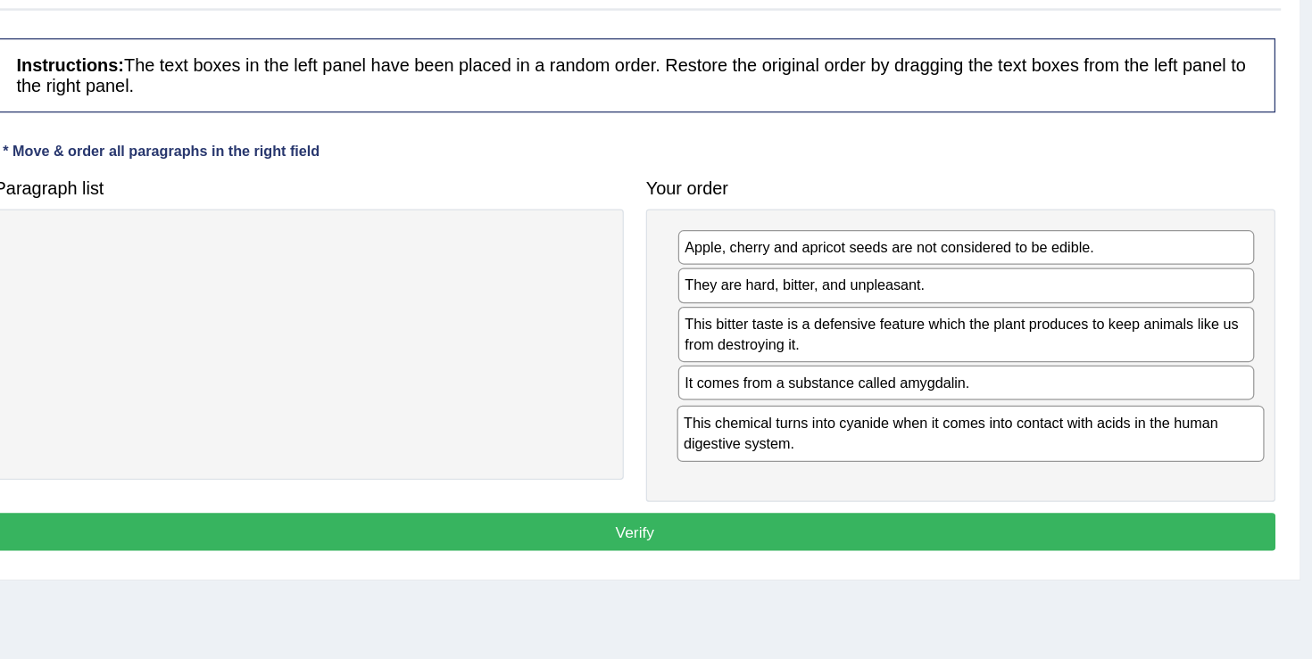
drag, startPoint x: 589, startPoint y: 349, endPoint x: 1120, endPoint y: 489, distance: 549.2
click at [1120, 489] on div "This chemical turns into cyanide when it comes into contact with acids in the h…" at bounding box center [1028, 477] width 472 height 45
click at [875, 563] on button "Verify" at bounding box center [759, 557] width 1030 height 30
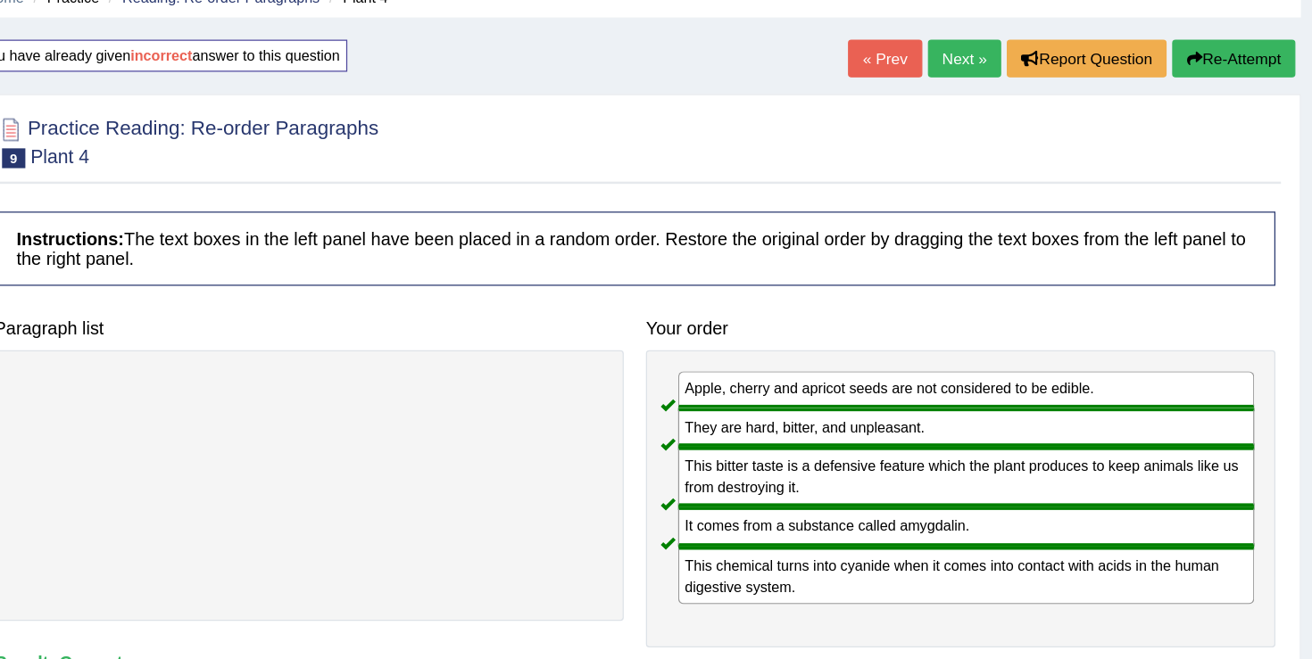
scroll to position [0, 0]
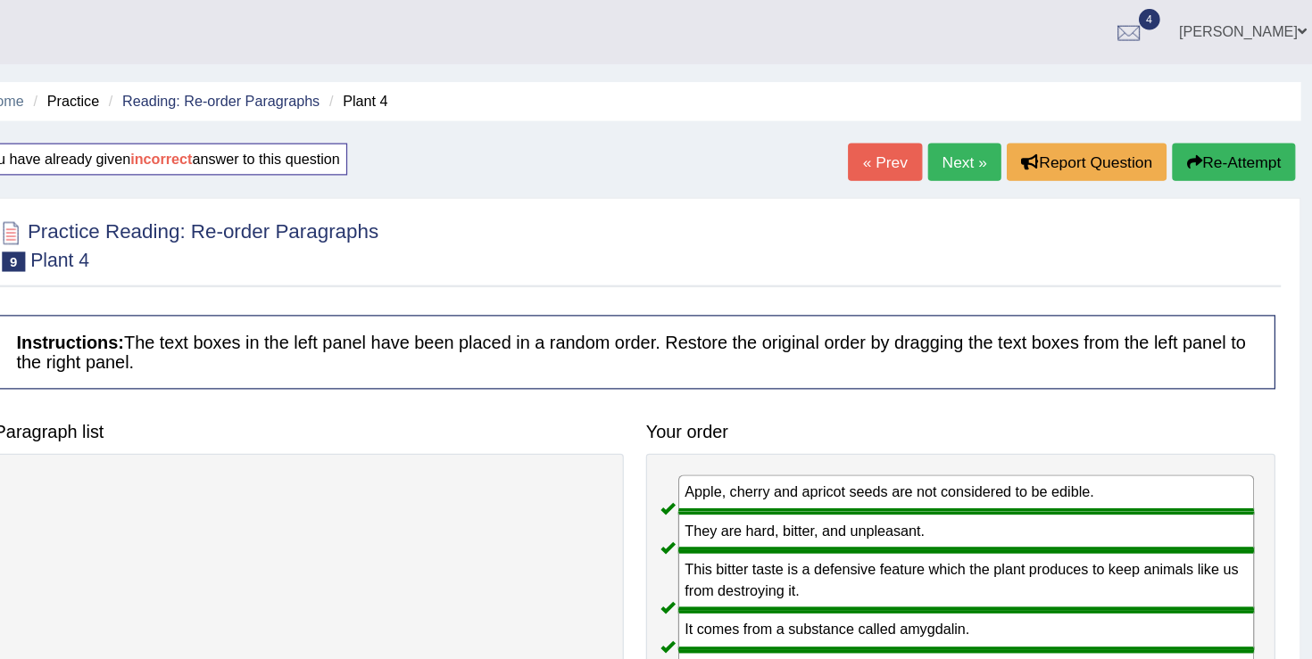
click at [1016, 123] on link "Next »" at bounding box center [1023, 130] width 59 height 30
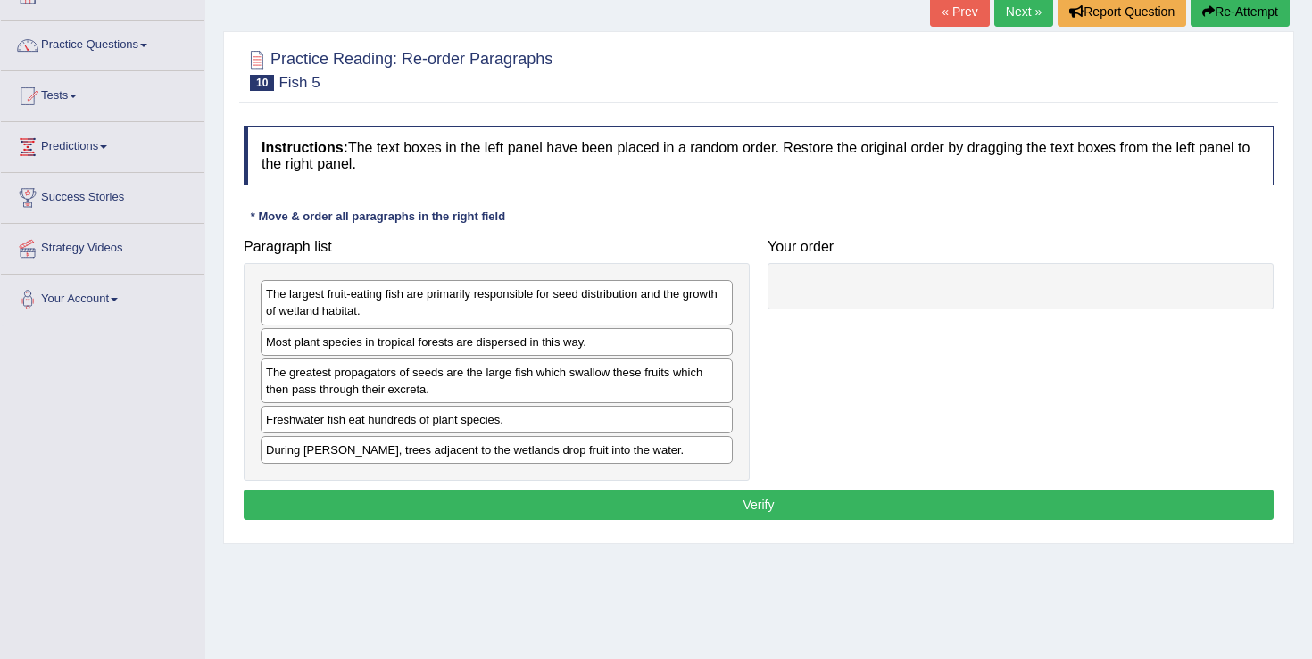
scroll to position [120, 0]
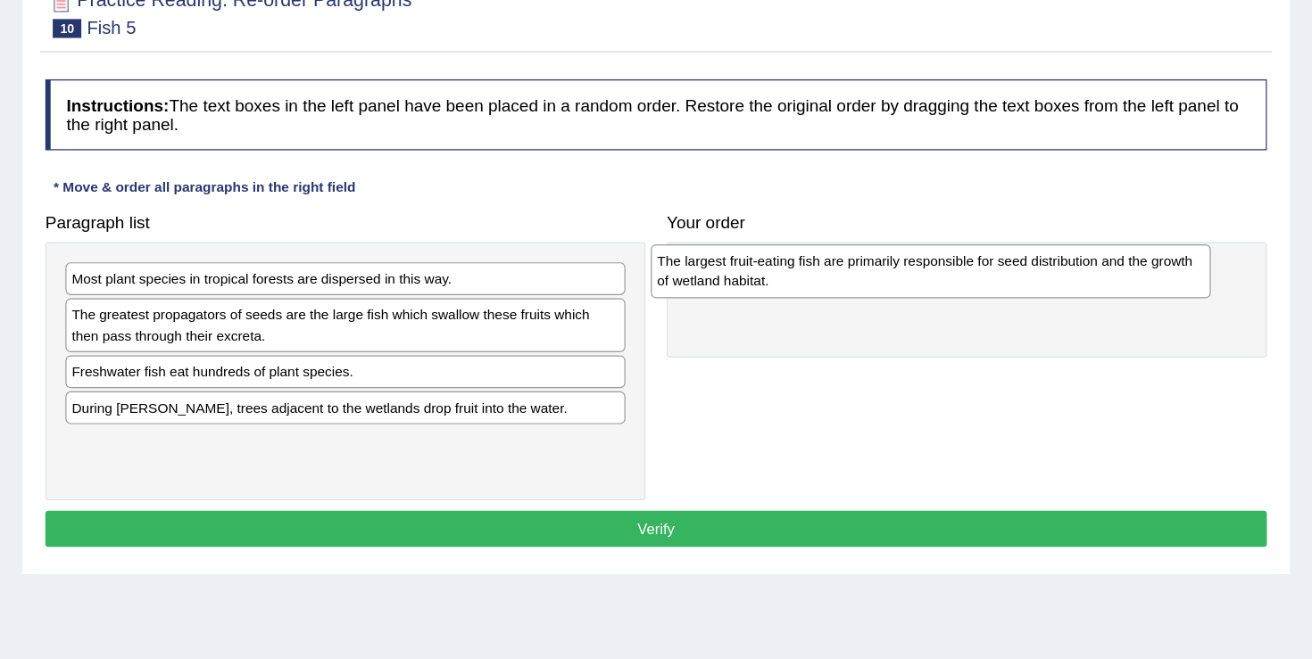
drag, startPoint x: 389, startPoint y: 318, endPoint x: 882, endPoint y: 303, distance: 492.8
click at [882, 303] on div "The largest fruit-eating fish are primarily responsible for seed distribution a…" at bounding box center [990, 285] width 472 height 45
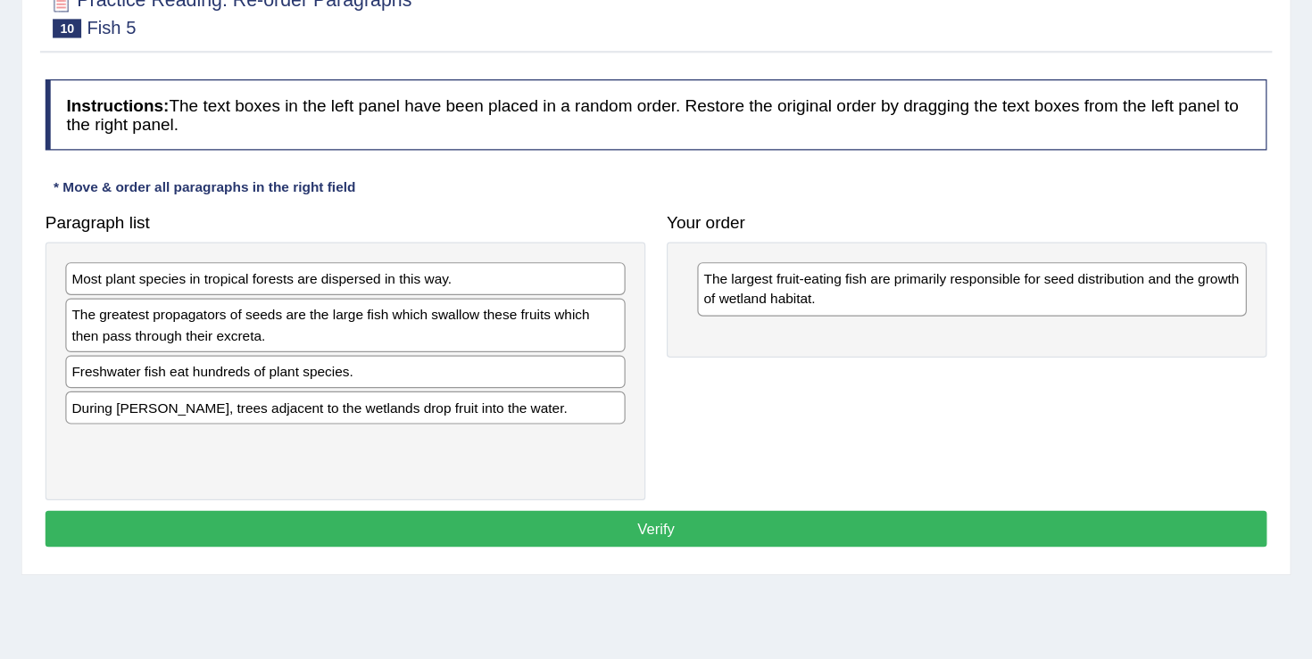
click at [572, 413] on div "During [PERSON_NAME], trees adjacent to the wetlands drop fruit into the water." at bounding box center [497, 401] width 472 height 28
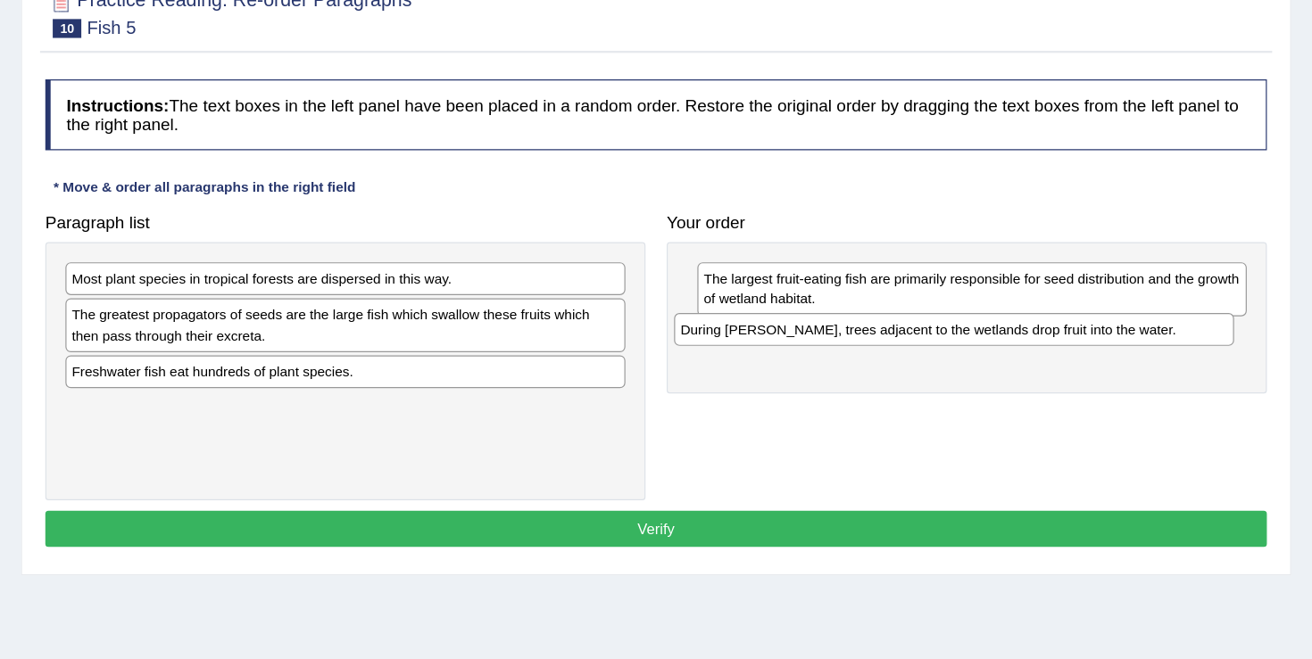
drag, startPoint x: 572, startPoint y: 413, endPoint x: 1087, endPoint y: 347, distance: 519.1
click at [1087, 347] on div "During [PERSON_NAME], trees adjacent to the wetlands drop fruit into the water." at bounding box center [1010, 335] width 472 height 28
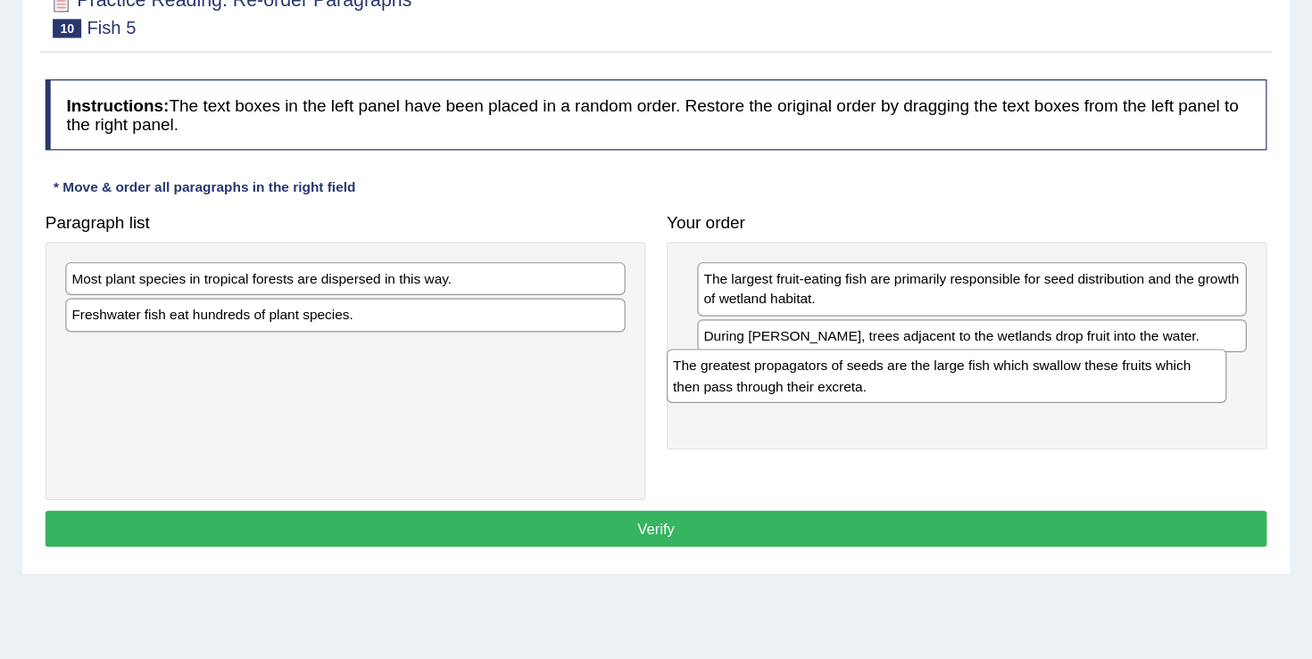
drag, startPoint x: 436, startPoint y: 349, endPoint x: 943, endPoint y: 391, distance: 508.6
click at [943, 391] on div "The greatest propagators of seeds are the large fish which swallow these fruits…" at bounding box center [1003, 374] width 472 height 45
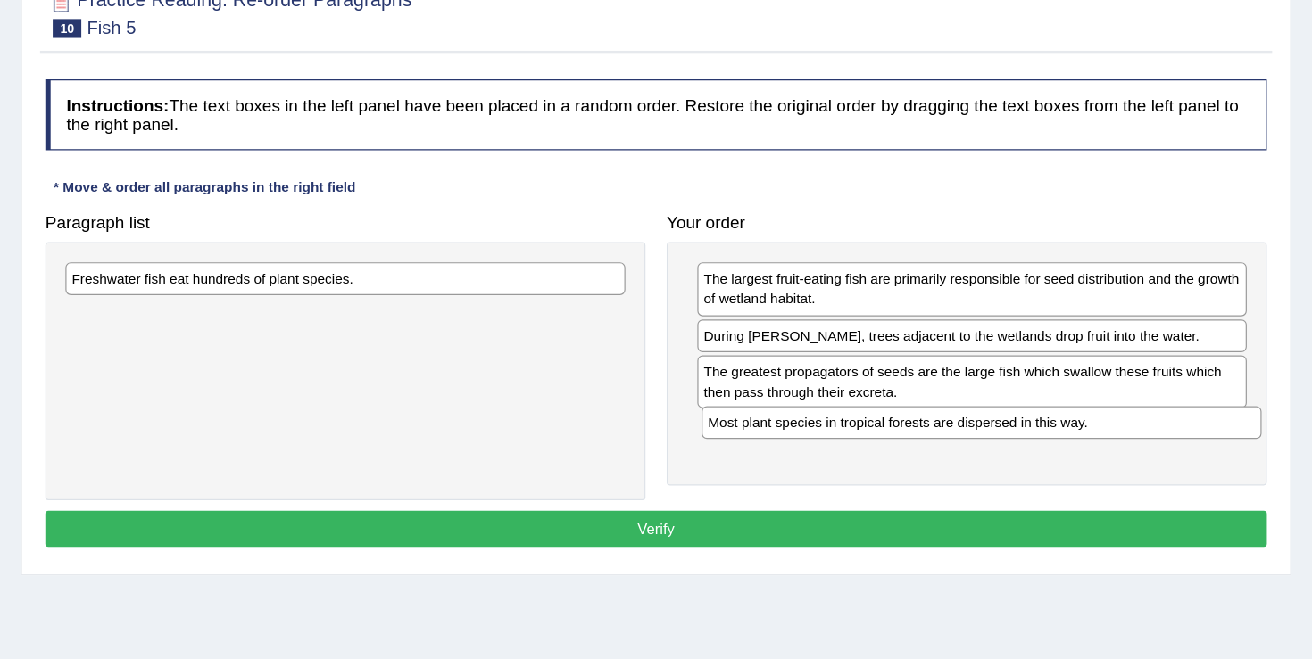
drag, startPoint x: 579, startPoint y: 301, endPoint x: 1116, endPoint y: 422, distance: 549.9
click at [1116, 422] on div "Most plant species in tropical forests are dispersed in this way." at bounding box center [1033, 414] width 472 height 28
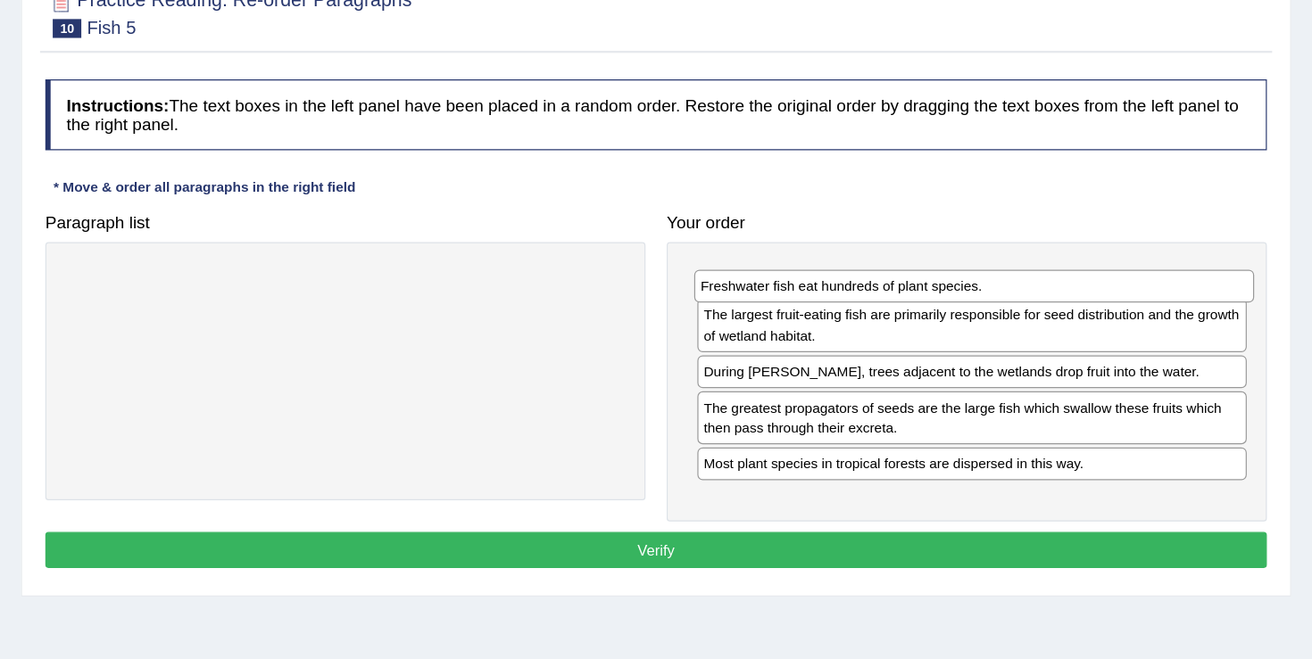
drag, startPoint x: 360, startPoint y: 301, endPoint x: 890, endPoint y: 307, distance: 530.1
click at [890, 307] on div "Freshwater fish eat hundreds of plant species." at bounding box center [1027, 299] width 472 height 28
click at [756, 524] on button "Verify" at bounding box center [759, 521] width 1030 height 30
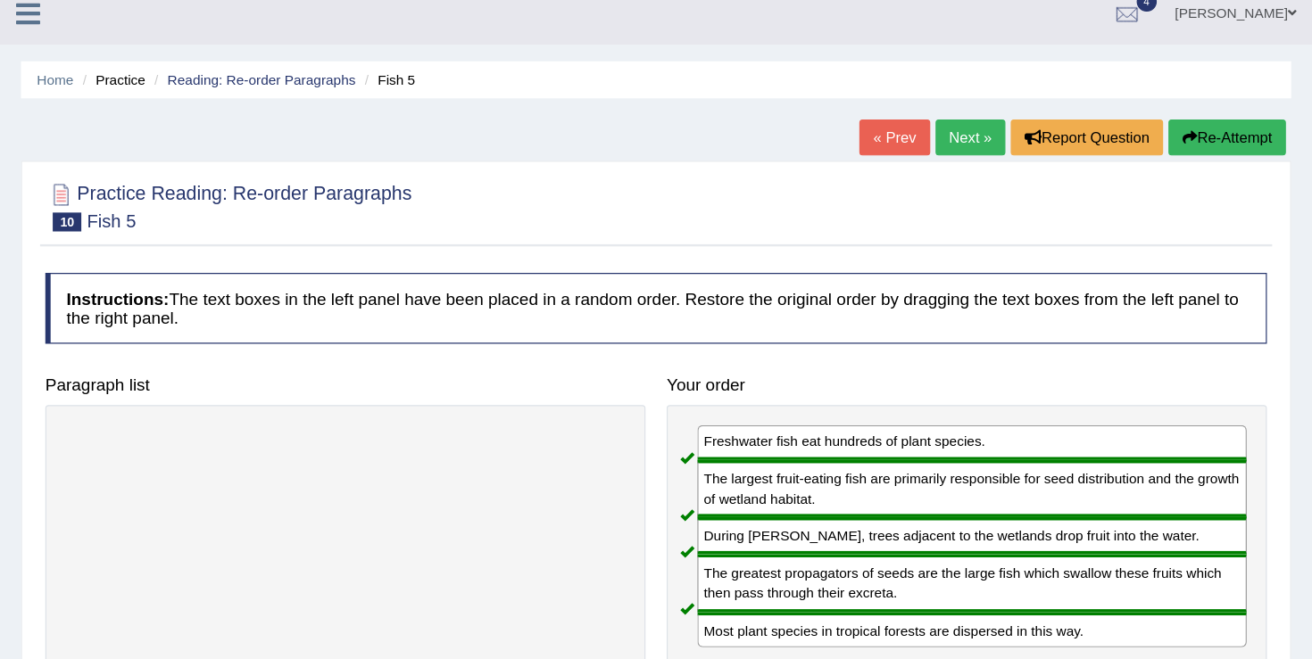
scroll to position [12, 0]
